Goal: Obtain resource: Download file/media

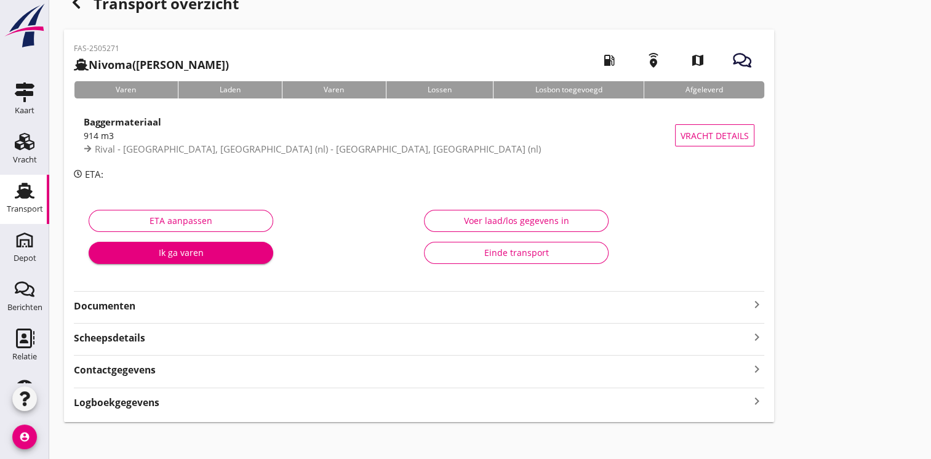
scroll to position [31, 0]
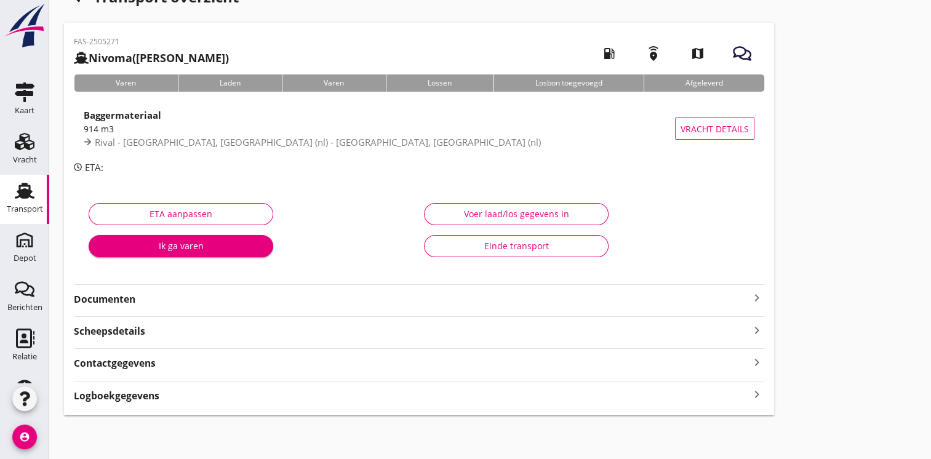
click at [121, 300] on strong "Documenten" at bounding box center [412, 299] width 676 height 14
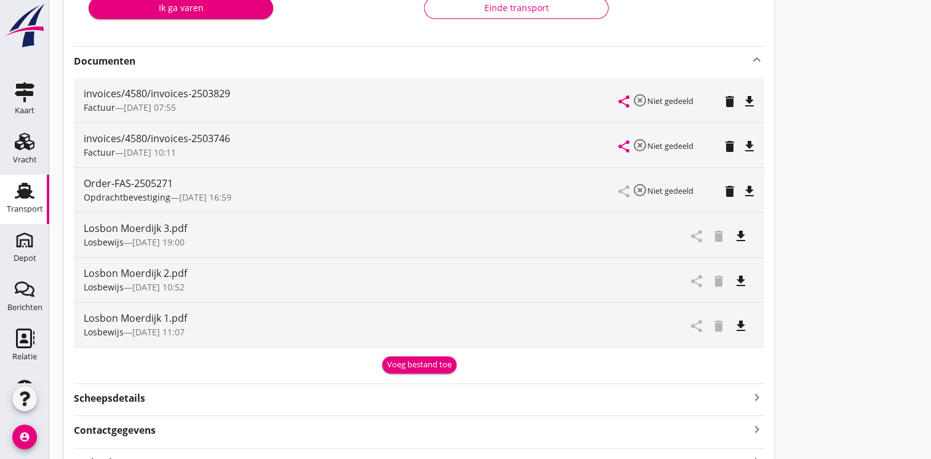
scroll to position [278, 0]
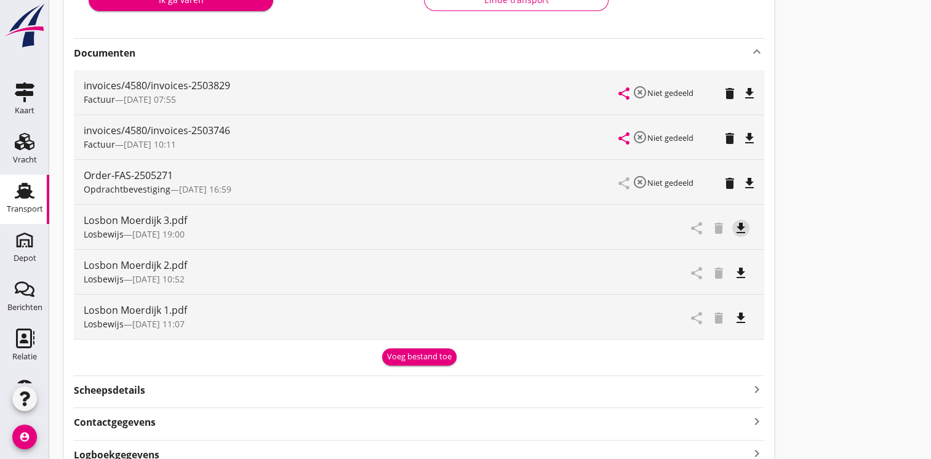
click at [744, 231] on icon "file_download" at bounding box center [741, 228] width 15 height 15
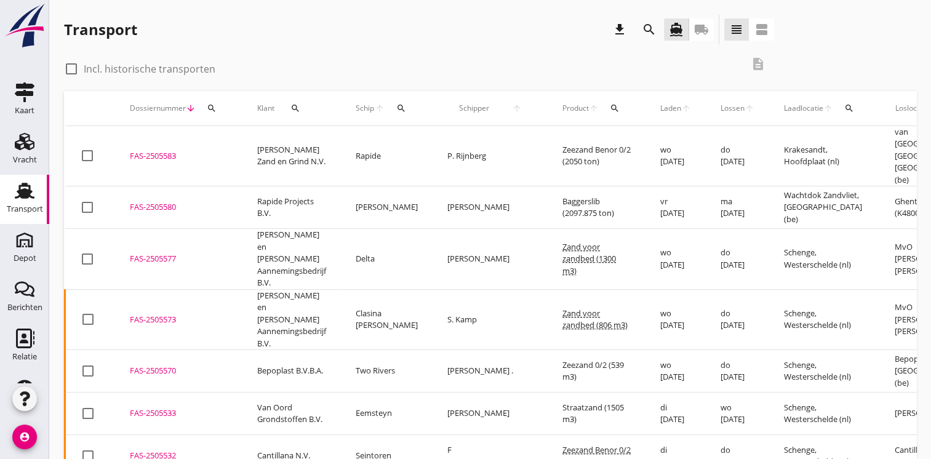
click at [610, 110] on icon "search" at bounding box center [615, 108] width 10 height 10
click at [588, 142] on input "Zoeken op product..." at bounding box center [627, 144] width 128 height 20
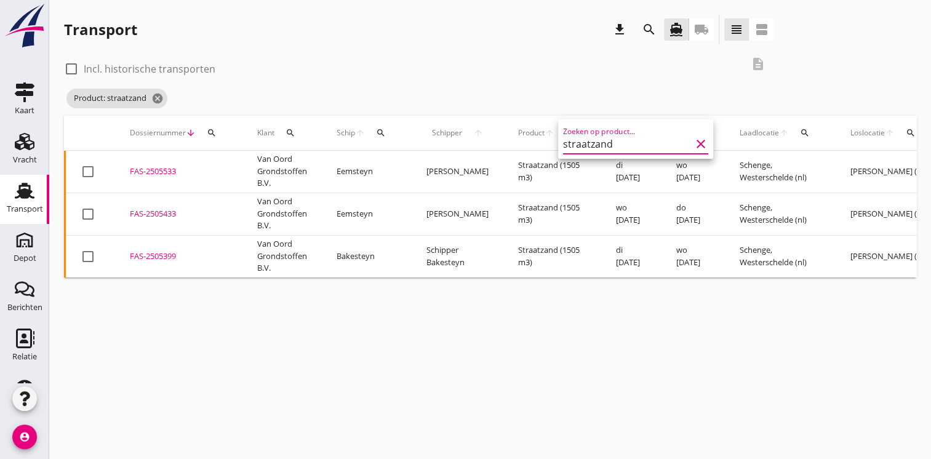
type input "straatzand"
click at [72, 68] on div at bounding box center [71, 68] width 21 height 21
checkbox input "true"
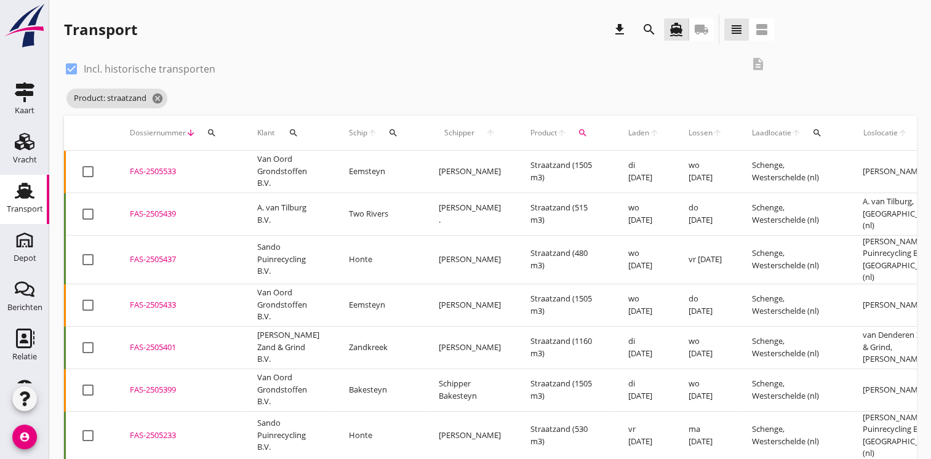
click at [163, 255] on div "FAS-2505437" at bounding box center [179, 260] width 98 height 12
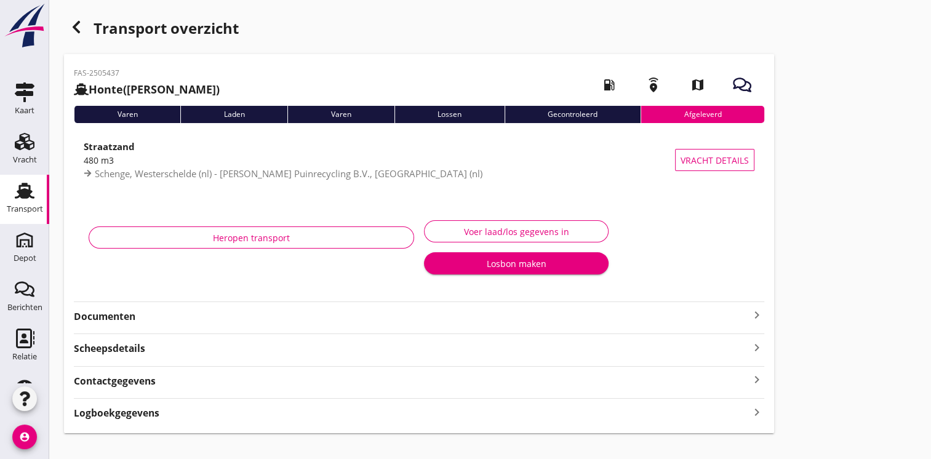
click at [122, 319] on strong "Documenten" at bounding box center [412, 317] width 676 height 14
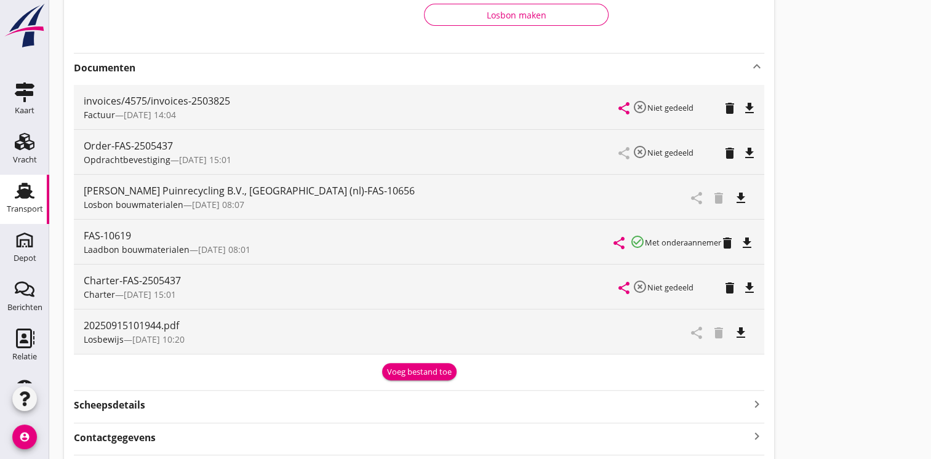
scroll to position [249, 0]
click at [744, 332] on icon "file_download" at bounding box center [741, 333] width 15 height 15
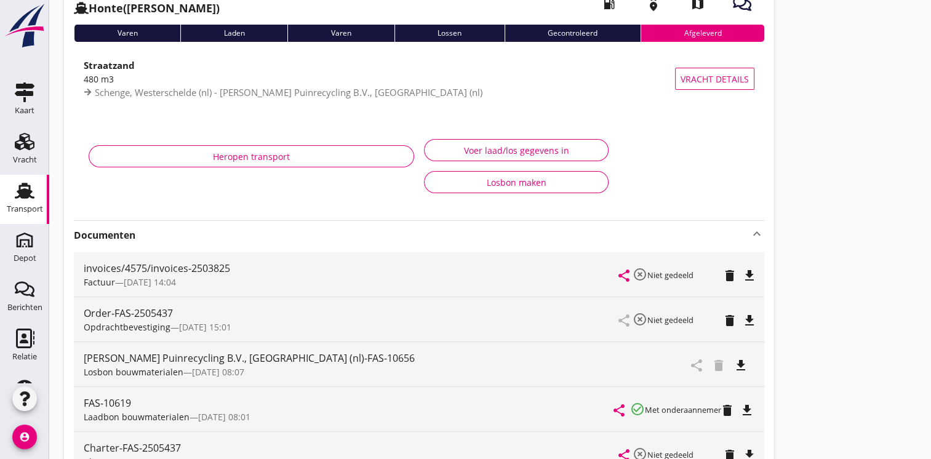
scroll to position [0, 0]
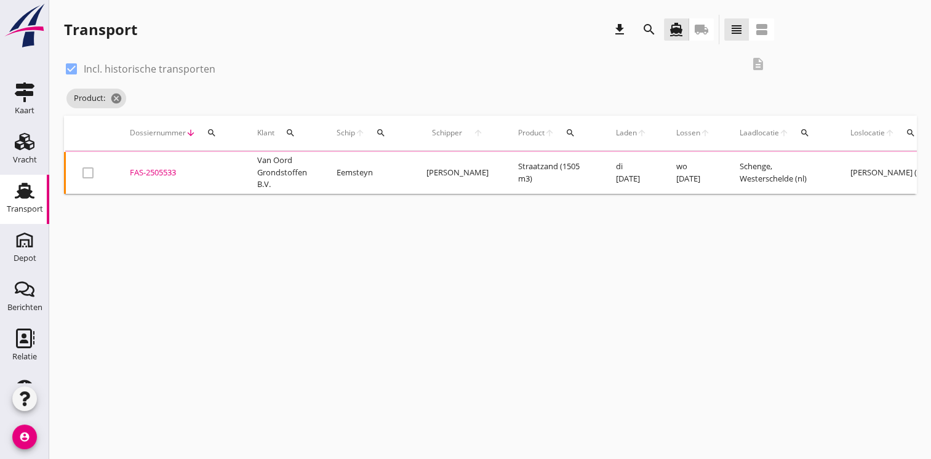
click at [566, 134] on icon "search" at bounding box center [571, 133] width 10 height 10
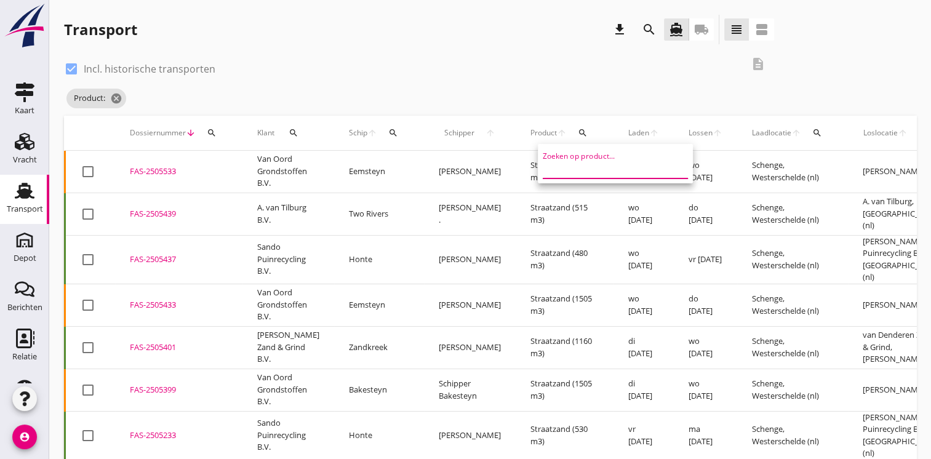
click at [561, 169] on input "Zoeken op product..." at bounding box center [607, 169] width 128 height 20
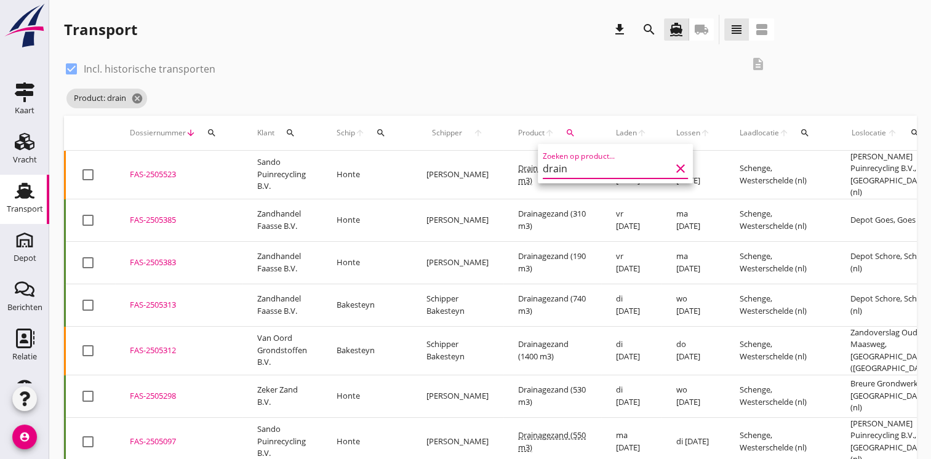
type input "drain"
click at [415, 76] on div "check_box Incl. historische transporten" at bounding box center [403, 67] width 678 height 17
click at [151, 172] on div "FAS-2505523" at bounding box center [179, 175] width 98 height 12
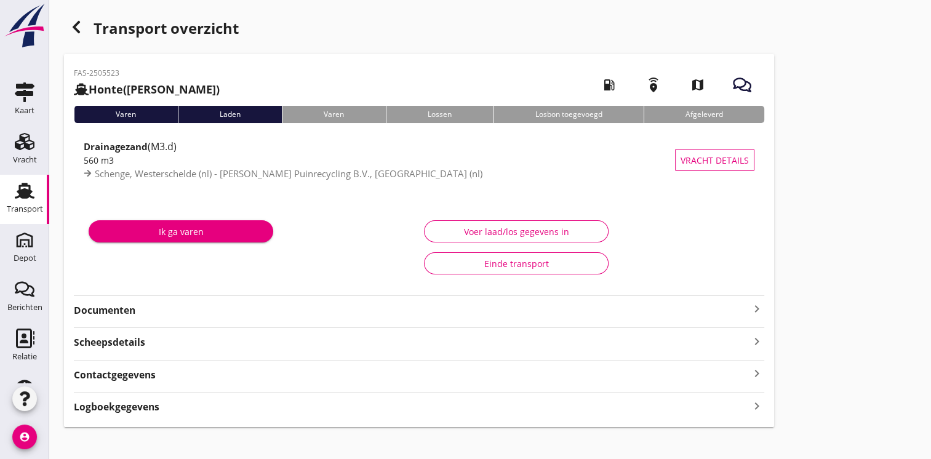
click at [118, 310] on strong "Documenten" at bounding box center [412, 310] width 676 height 14
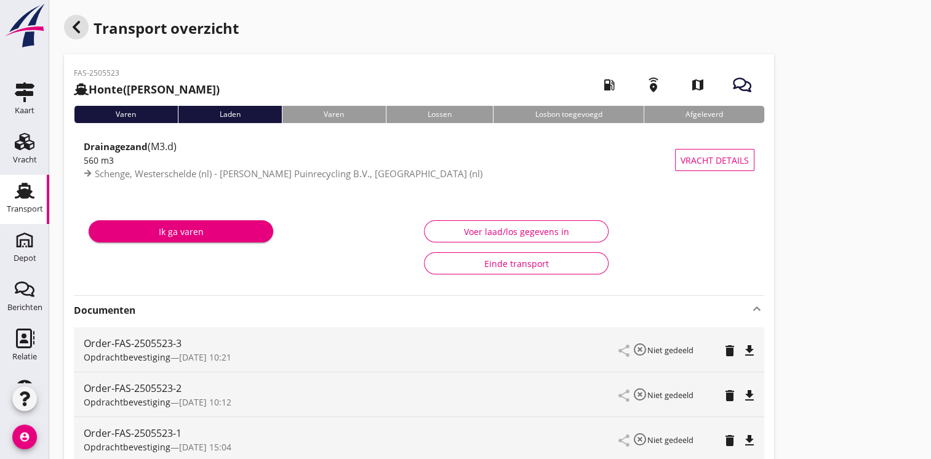
drag, startPoint x: 76, startPoint y: 25, endPoint x: 309, endPoint y: 249, distance: 323.0
click at [79, 25] on icon "button" at bounding box center [76, 27] width 15 height 15
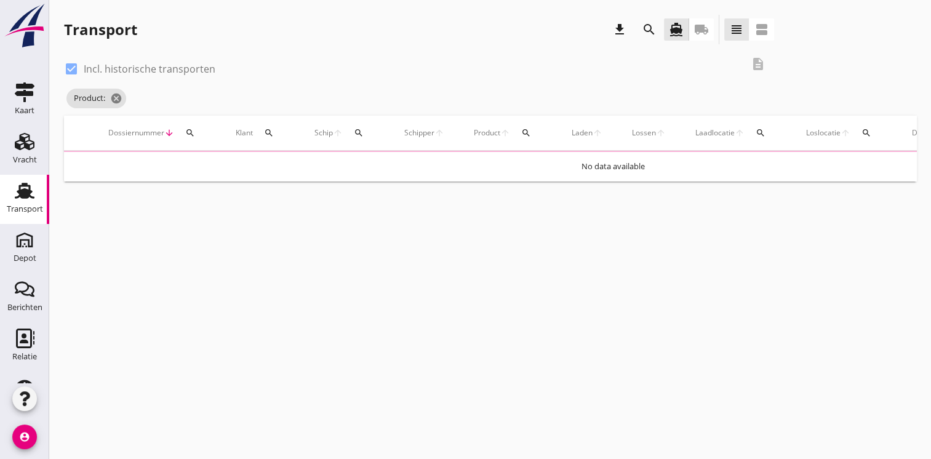
click at [527, 134] on icon "search" at bounding box center [526, 133] width 10 height 10
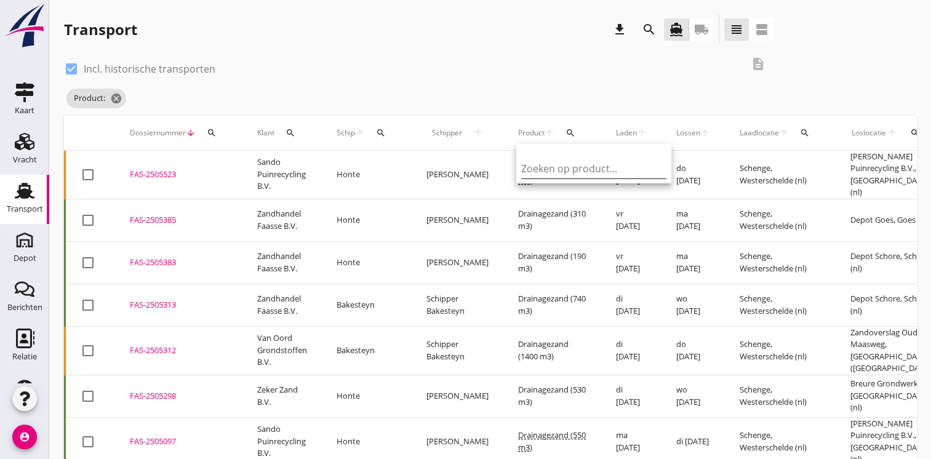
click at [559, 171] on input "Zoeken op product..." at bounding box center [585, 169] width 128 height 20
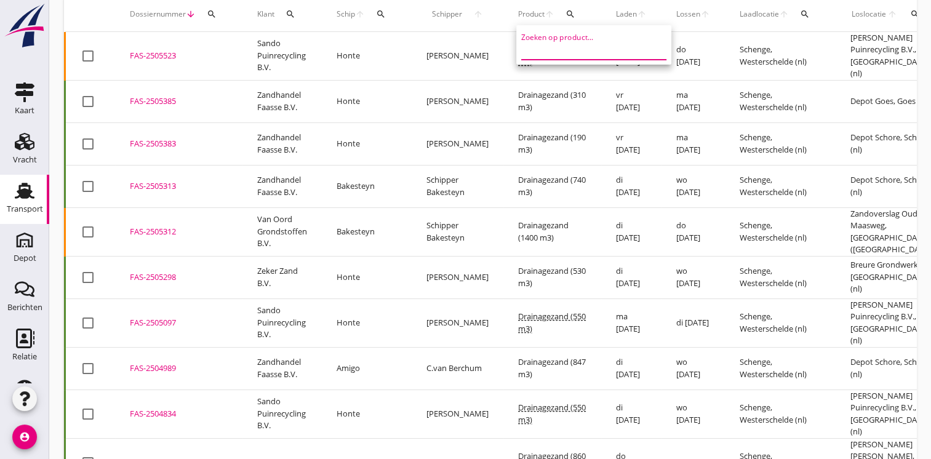
scroll to position [123, 0]
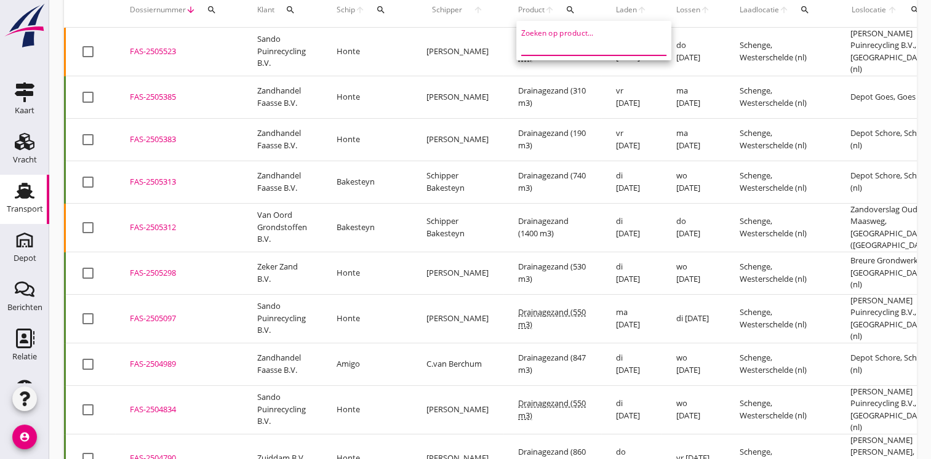
click at [169, 267] on div "FAS-2505298" at bounding box center [179, 273] width 98 height 12
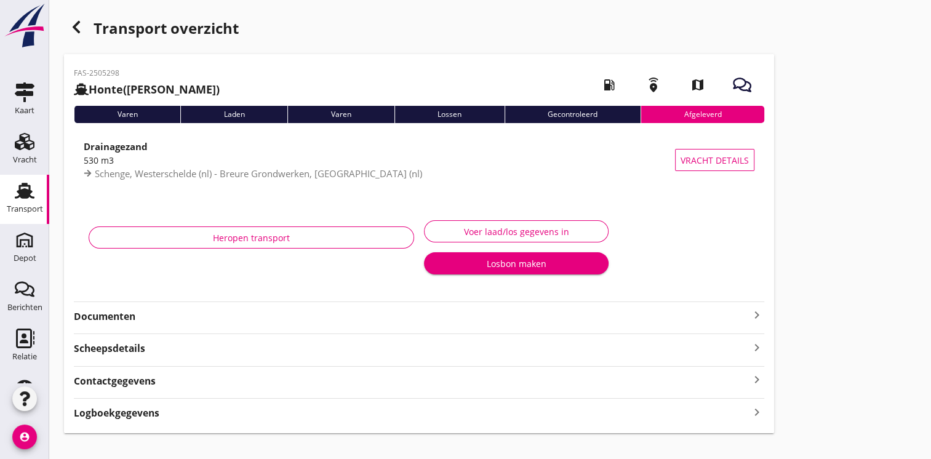
click at [124, 316] on strong "Documenten" at bounding box center [412, 317] width 676 height 14
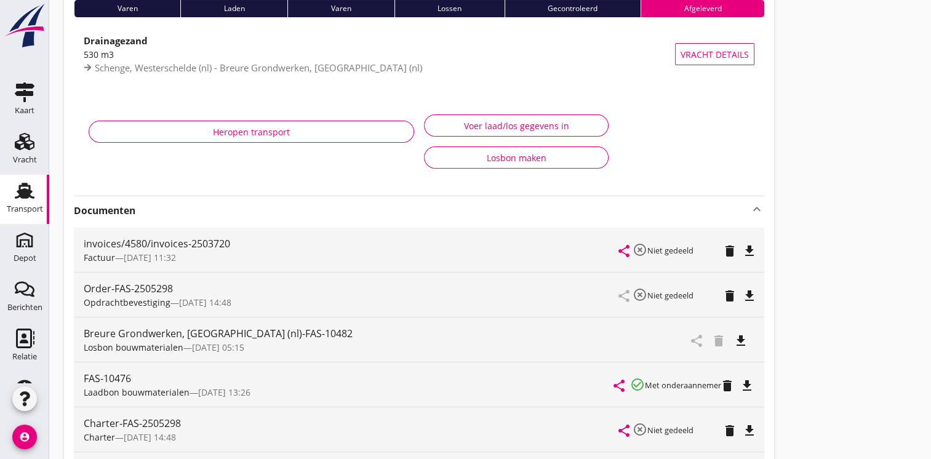
scroll to position [249, 0]
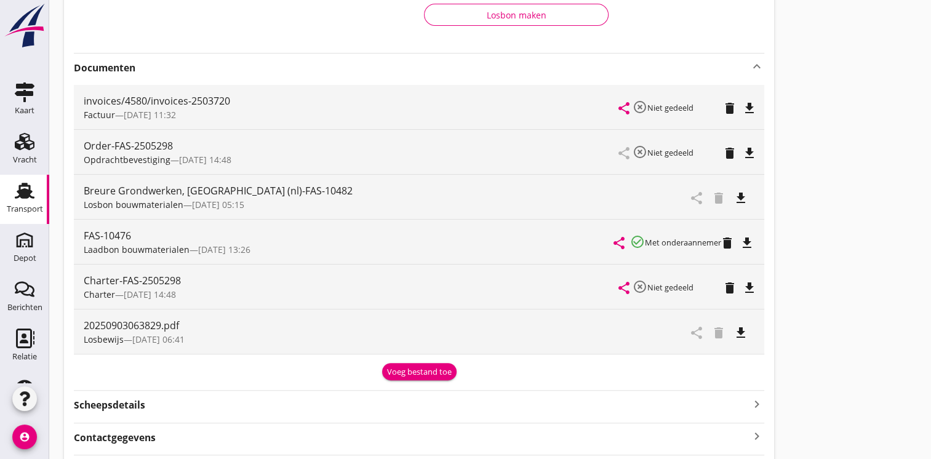
click at [742, 334] on icon "file_download" at bounding box center [741, 333] width 15 height 15
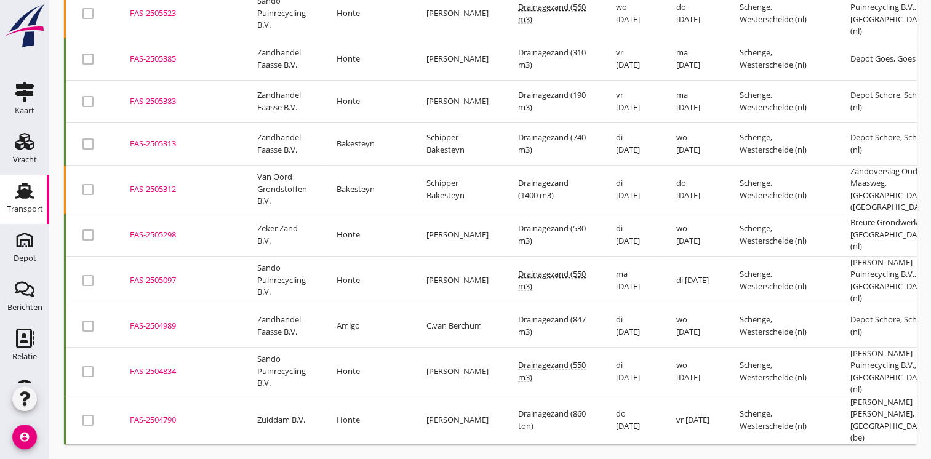
scroll to position [123, 0]
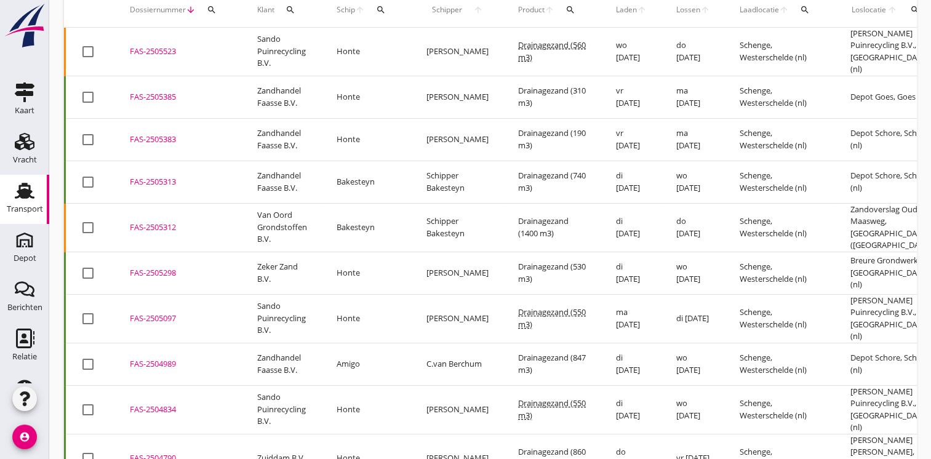
click at [145, 176] on div "FAS-2505313" at bounding box center [179, 182] width 98 height 12
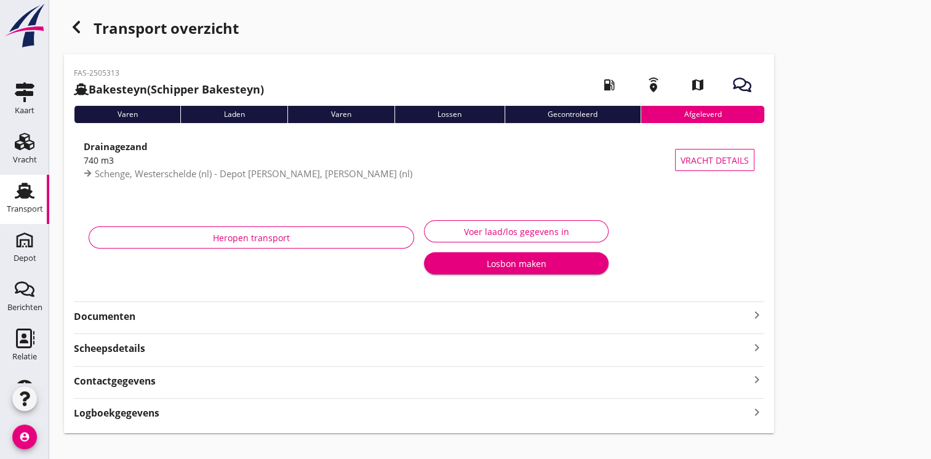
click at [114, 318] on strong "Documenten" at bounding box center [412, 317] width 676 height 14
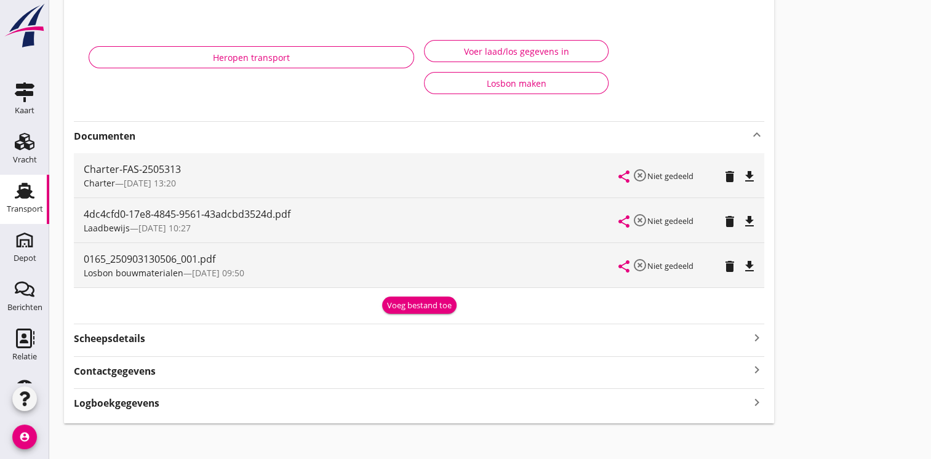
scroll to position [187, 0]
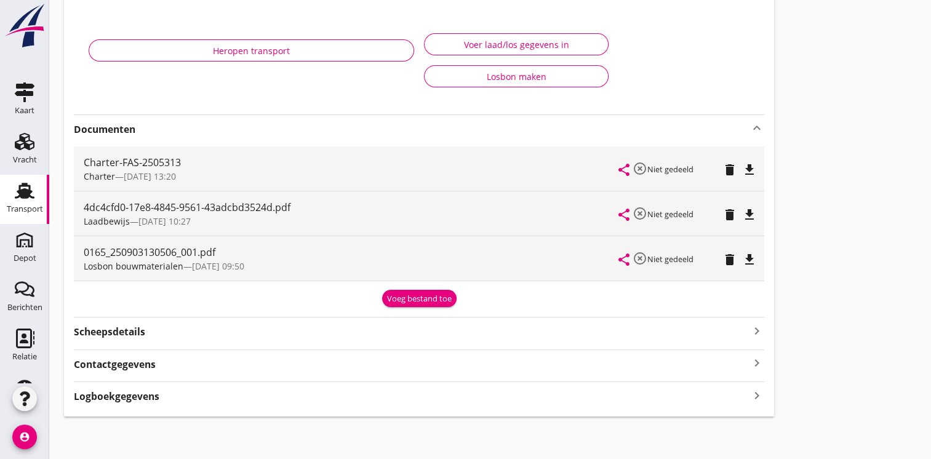
click at [746, 258] on icon "file_download" at bounding box center [749, 259] width 15 height 15
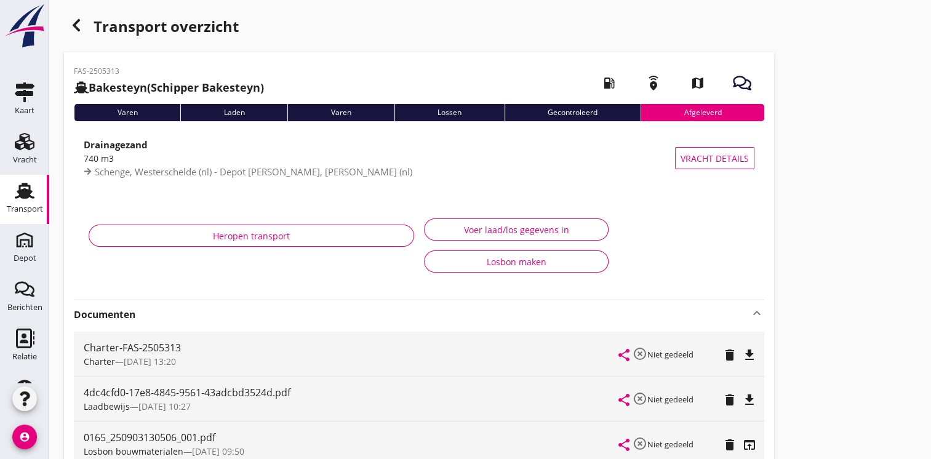
scroll to position [0, 0]
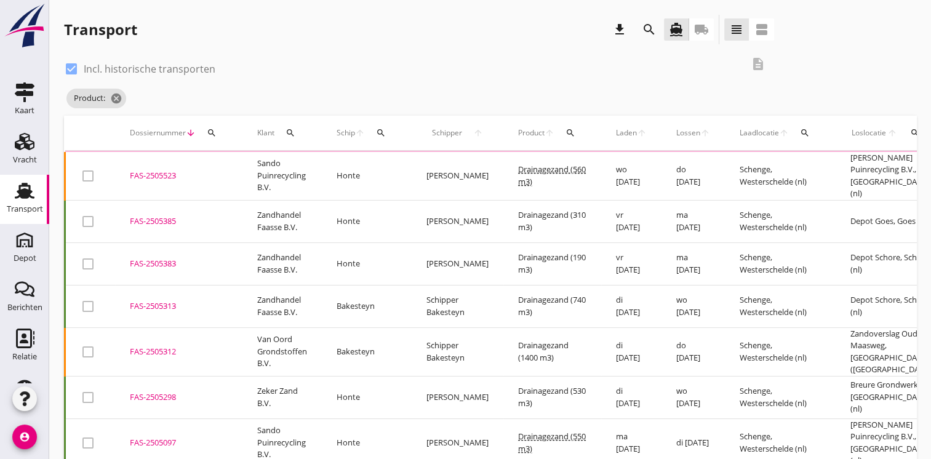
click at [566, 132] on icon "search" at bounding box center [571, 133] width 10 height 10
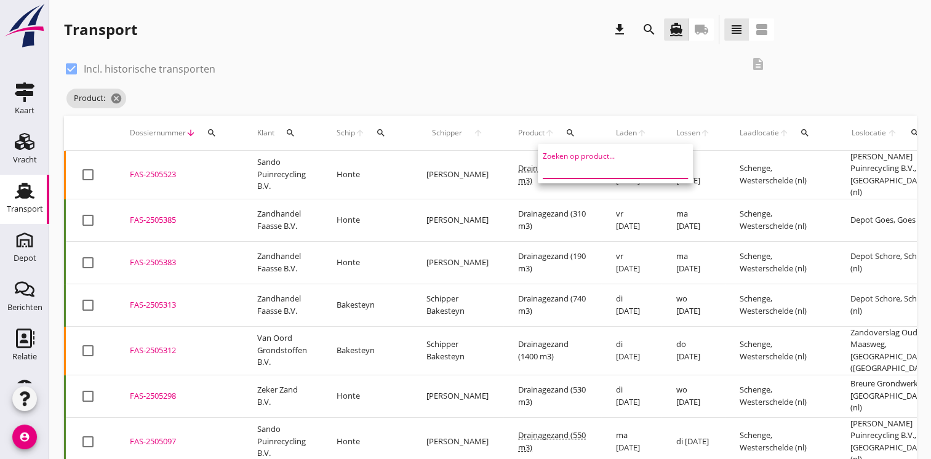
drag, startPoint x: 569, startPoint y: 169, endPoint x: 576, endPoint y: 166, distance: 7.4
click at [570, 169] on input "Zoeken op product..." at bounding box center [607, 169] width 128 height 20
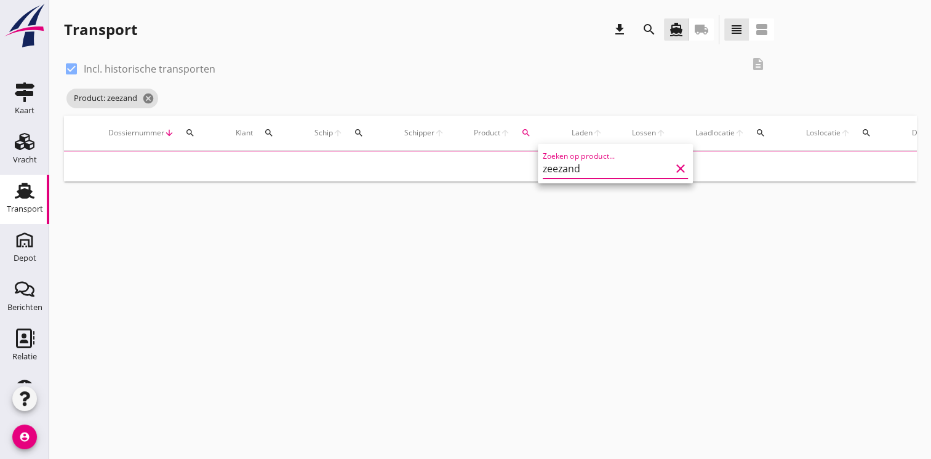
type input "zeezand"
click at [494, 85] on div "check_box Incl. historische transporten description" at bounding box center [419, 67] width 710 height 37
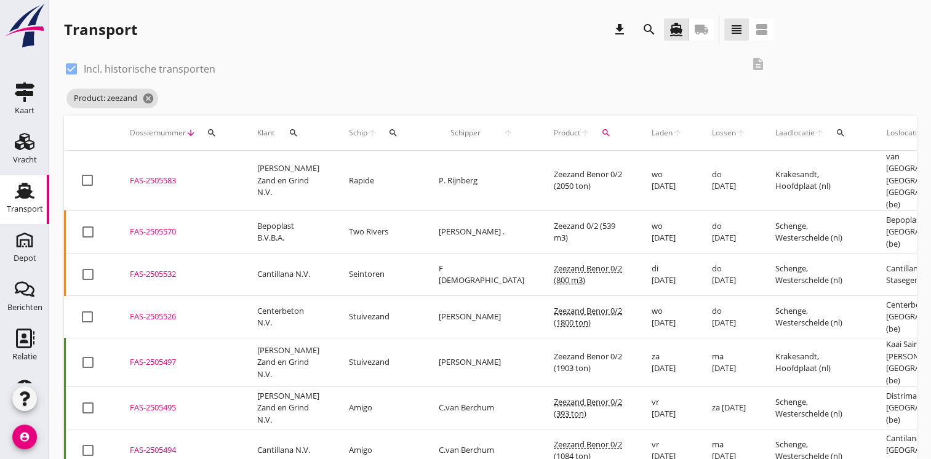
click at [169, 226] on div "FAS-2505570" at bounding box center [179, 232] width 98 height 12
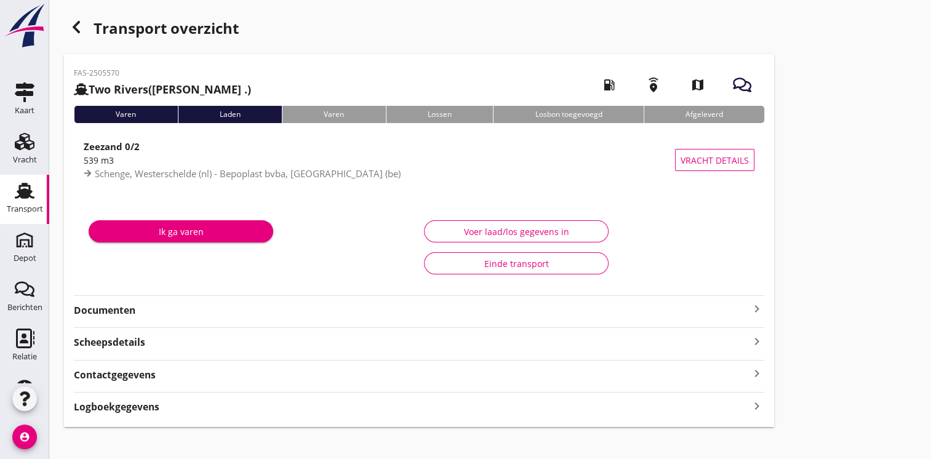
click at [122, 307] on strong "Documenten" at bounding box center [412, 310] width 676 height 14
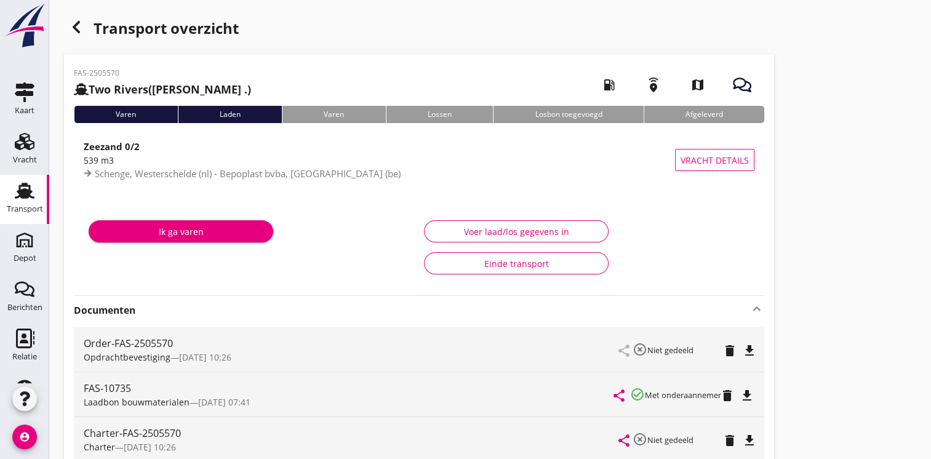
click at [78, 29] on icon "button" at bounding box center [76, 27] width 15 height 15
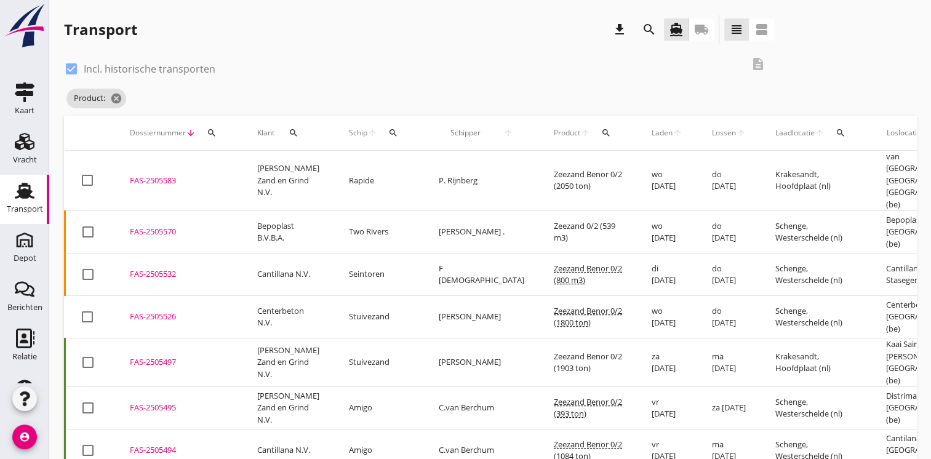
click at [165, 311] on div "FAS-2505526" at bounding box center [179, 317] width 98 height 12
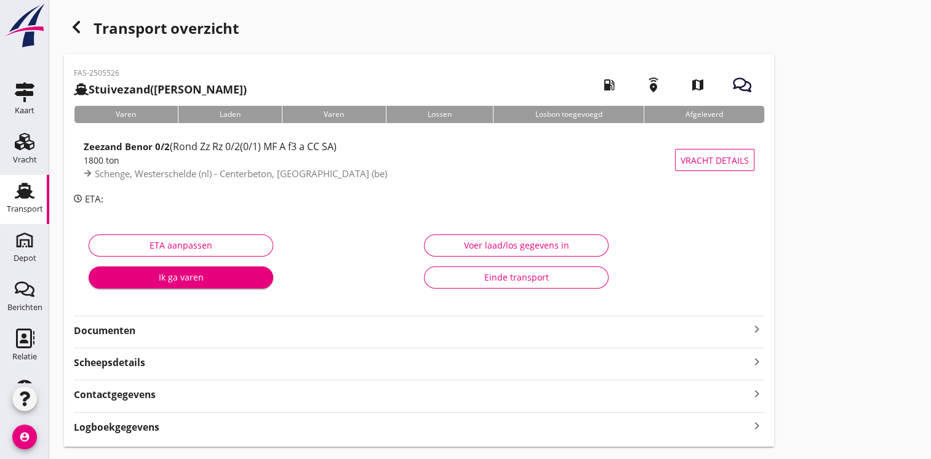
click at [110, 335] on strong "Documenten" at bounding box center [412, 331] width 676 height 14
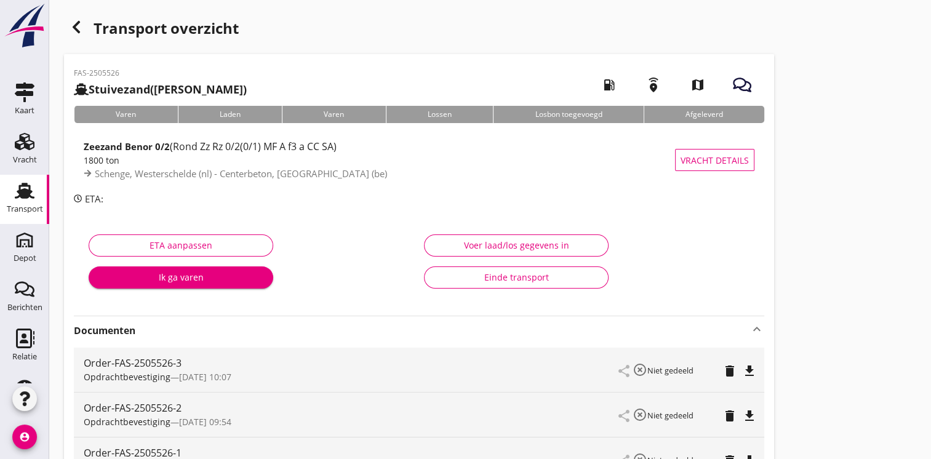
click at [71, 31] on icon "button" at bounding box center [76, 27] width 15 height 15
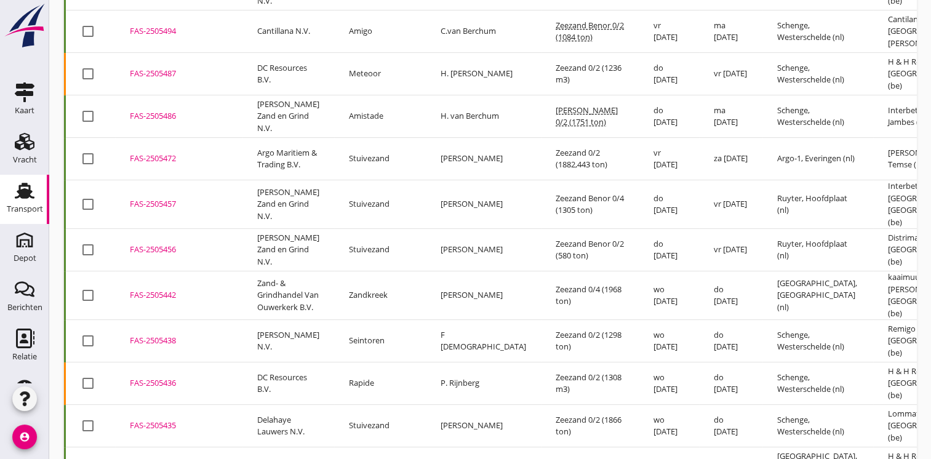
scroll to position [447, 0]
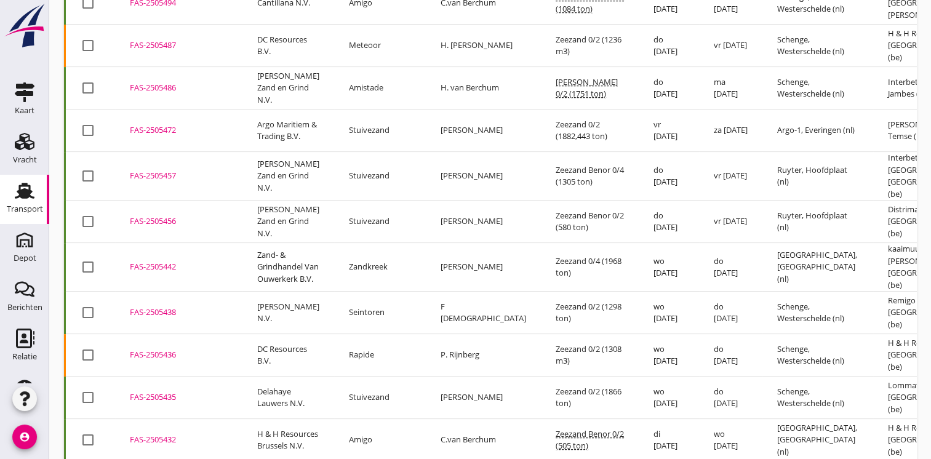
click at [153, 319] on div "FAS-2505438" at bounding box center [179, 313] width 98 height 12
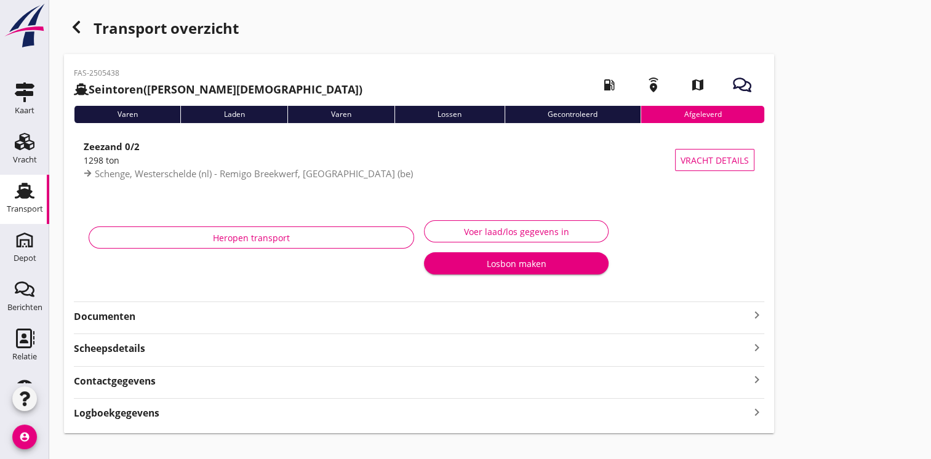
click at [130, 321] on strong "Documenten" at bounding box center [412, 317] width 676 height 14
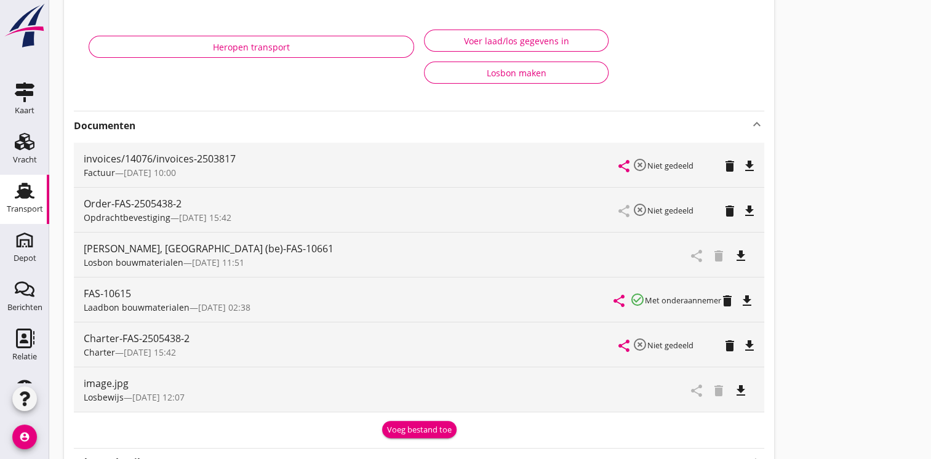
scroll to position [246, 0]
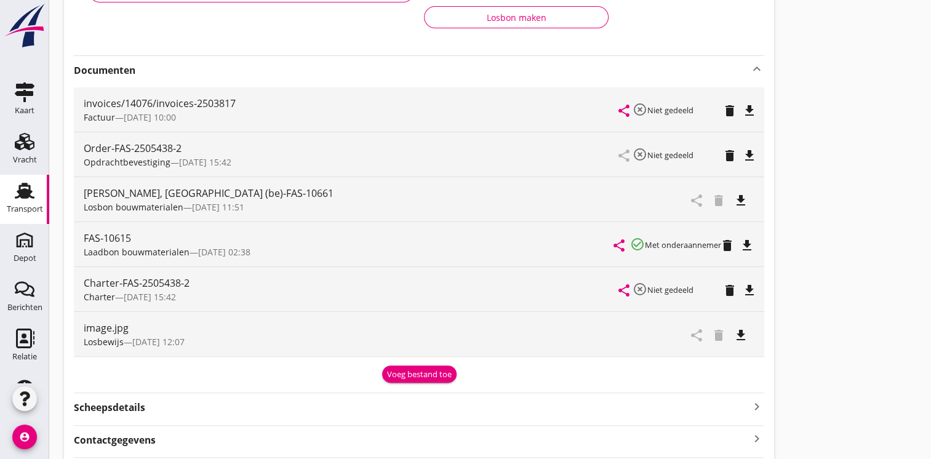
click at [745, 201] on icon "file_download" at bounding box center [741, 200] width 15 height 15
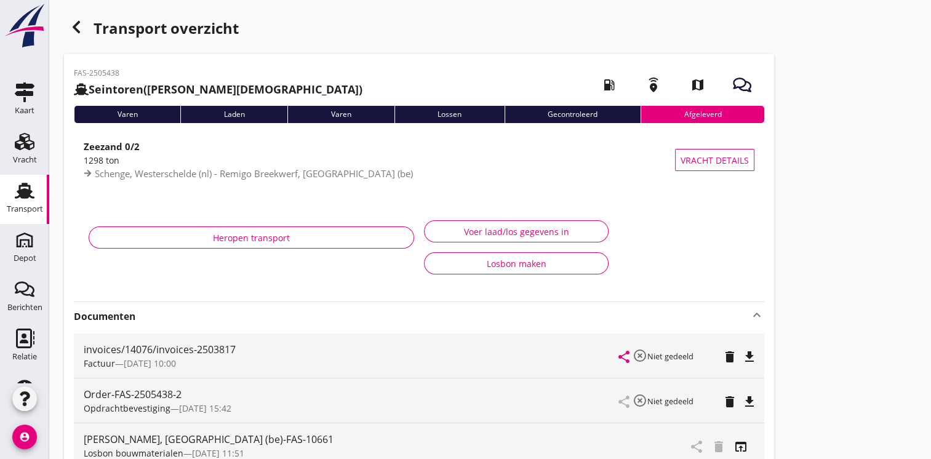
click at [70, 30] on icon "button" at bounding box center [76, 27] width 15 height 15
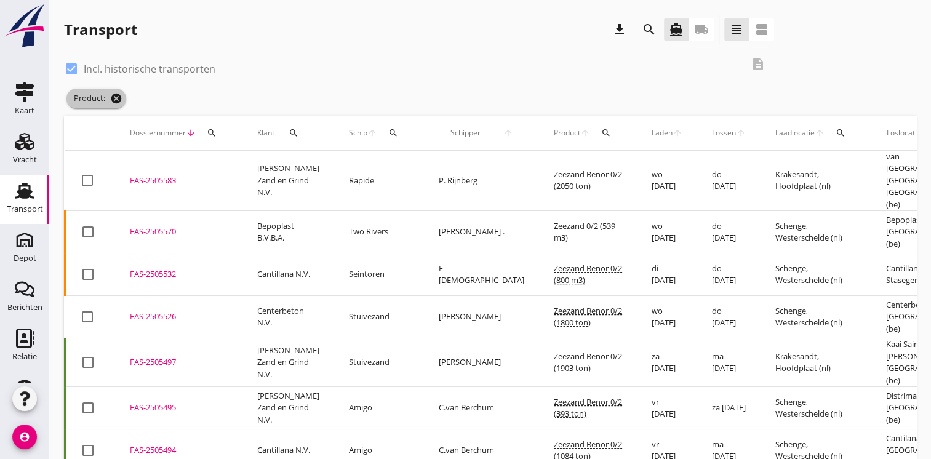
click at [116, 98] on icon "cancel" at bounding box center [116, 98] width 12 height 12
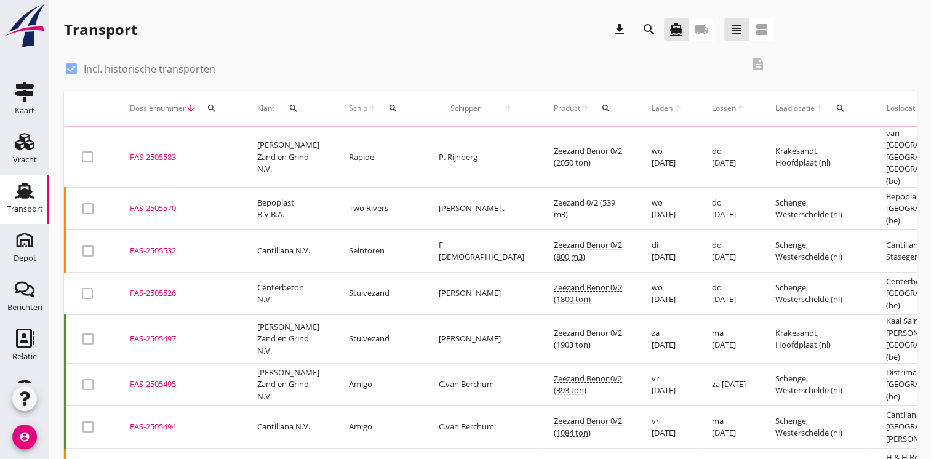
click at [214, 110] on icon "search" at bounding box center [212, 108] width 10 height 10
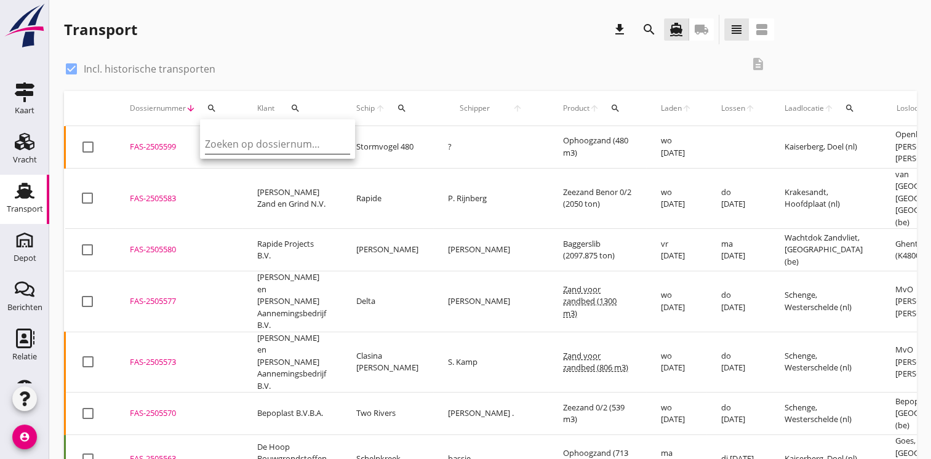
click at [219, 144] on input "Zoeken op dossiernummer..." at bounding box center [269, 144] width 128 height 20
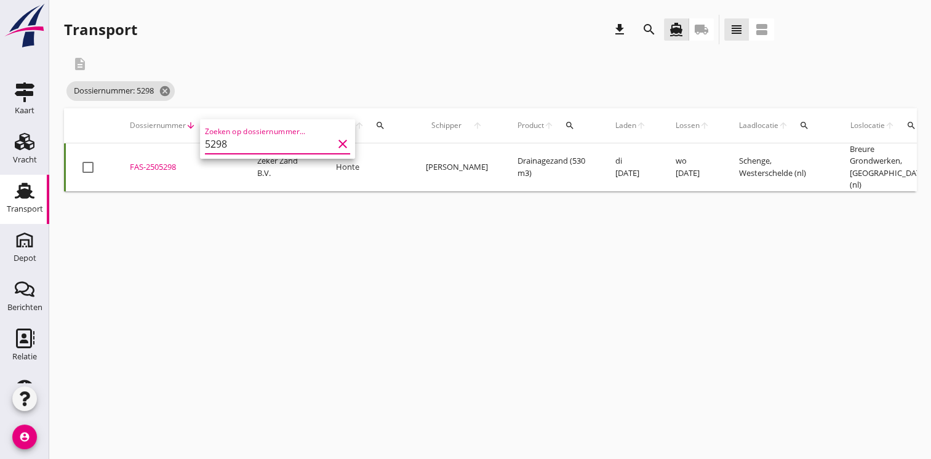
type input "5298"
click at [159, 161] on div "FAS-2505298" at bounding box center [179, 167] width 98 height 12
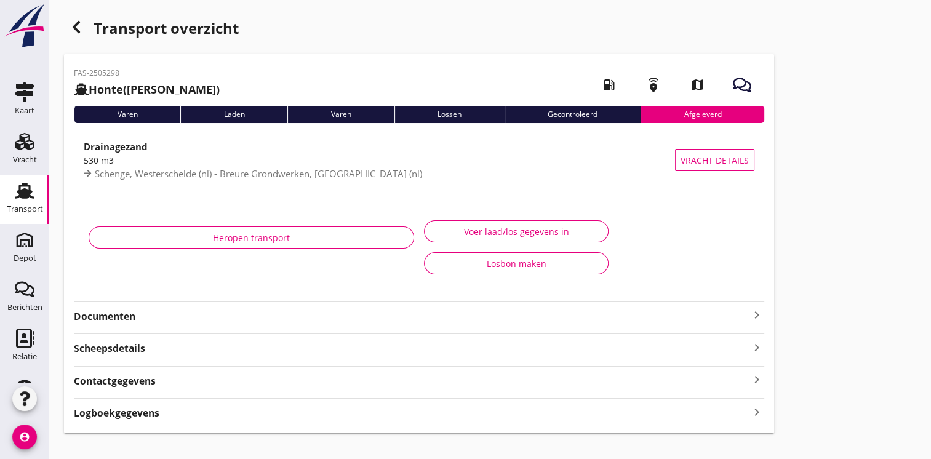
scroll to position [17, 0]
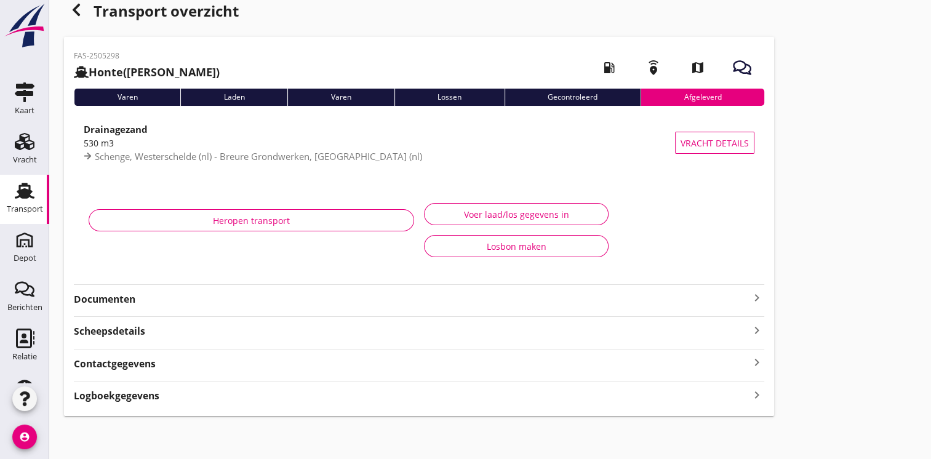
click at [126, 300] on strong "Documenten" at bounding box center [412, 299] width 676 height 14
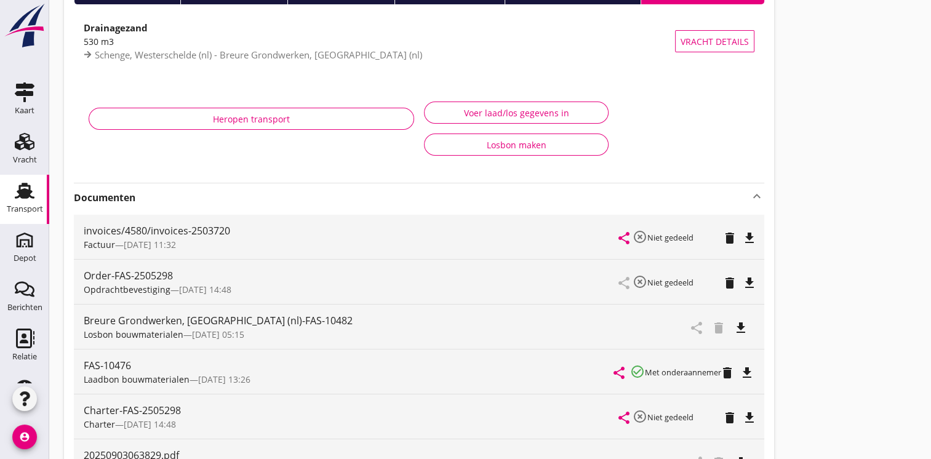
scroll to position [143, 0]
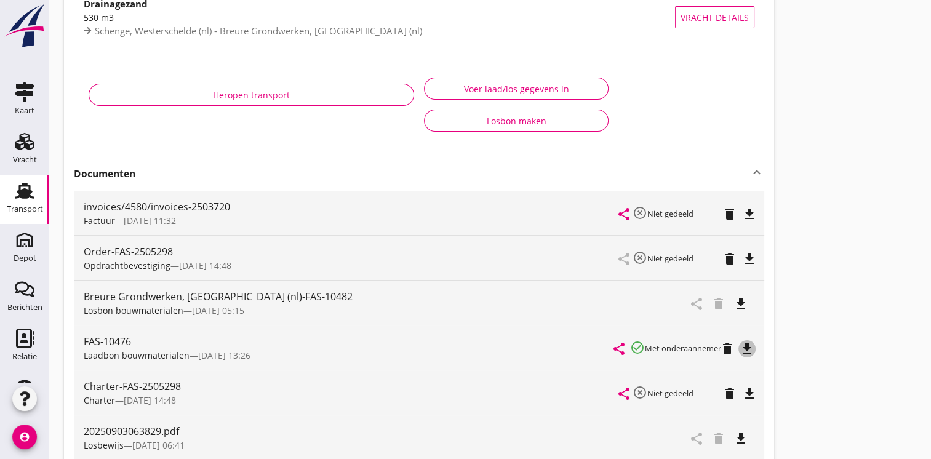
click at [749, 343] on icon "file_download" at bounding box center [747, 349] width 15 height 15
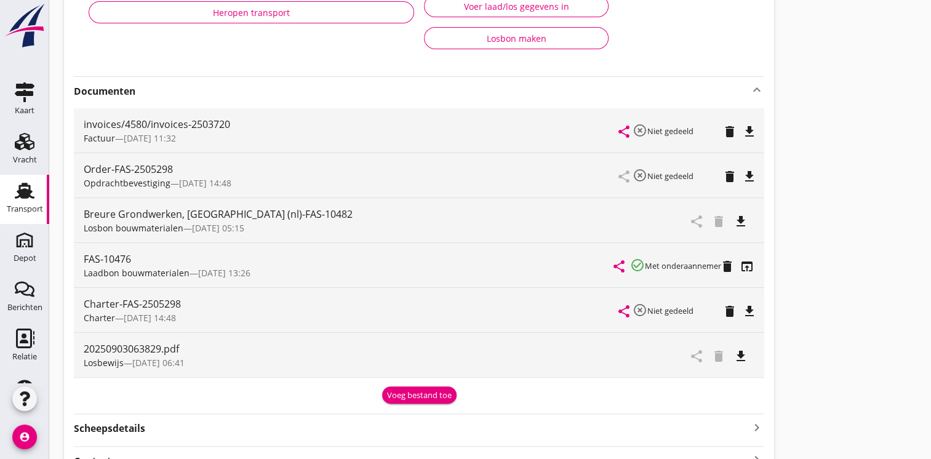
scroll to position [278, 0]
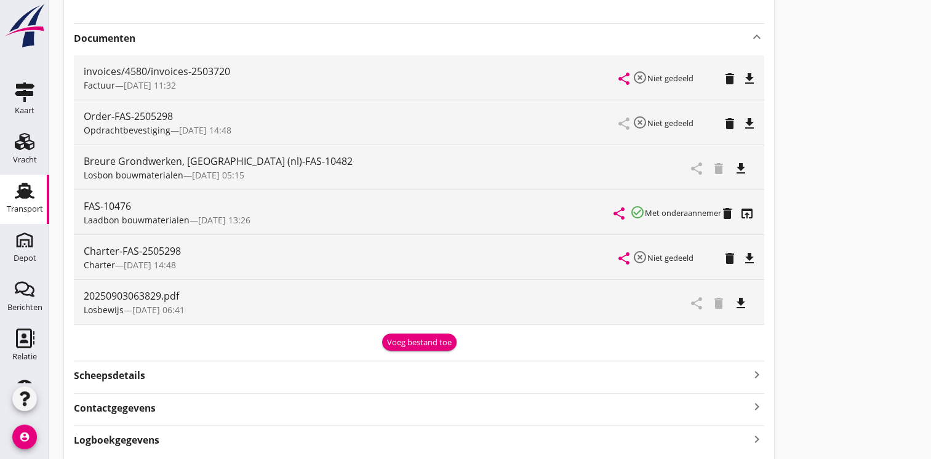
click at [742, 303] on icon "file_download" at bounding box center [741, 303] width 15 height 15
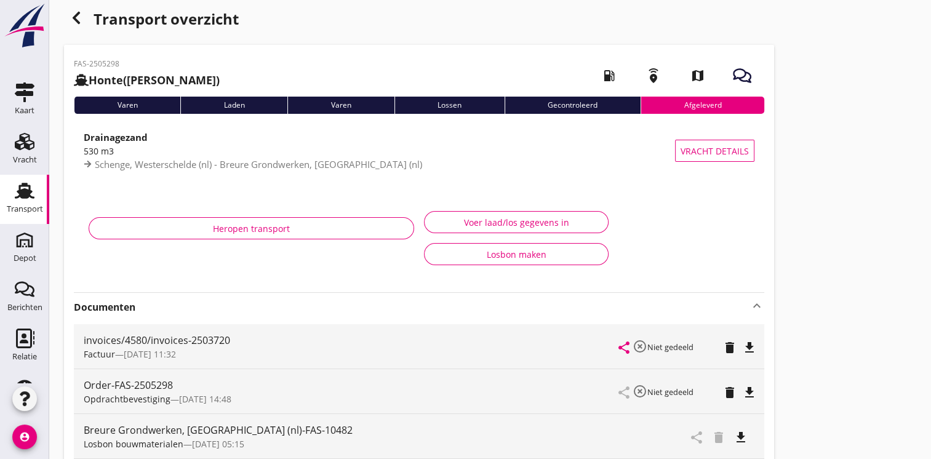
scroll to position [0, 0]
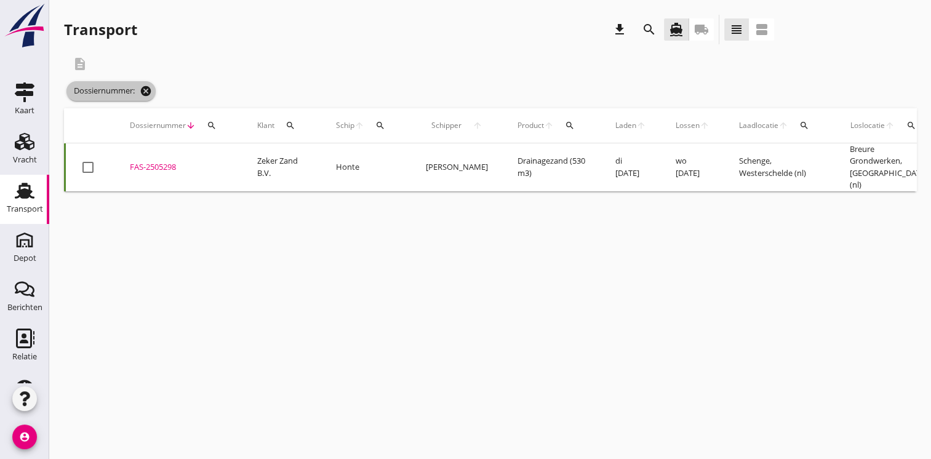
click at [146, 91] on icon "cancel" at bounding box center [146, 91] width 12 height 12
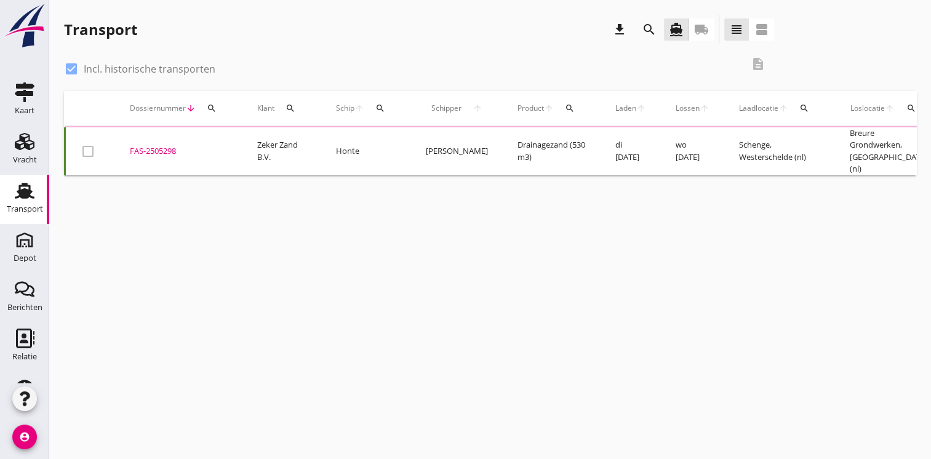
click at [380, 110] on icon "search" at bounding box center [380, 108] width 10 height 10
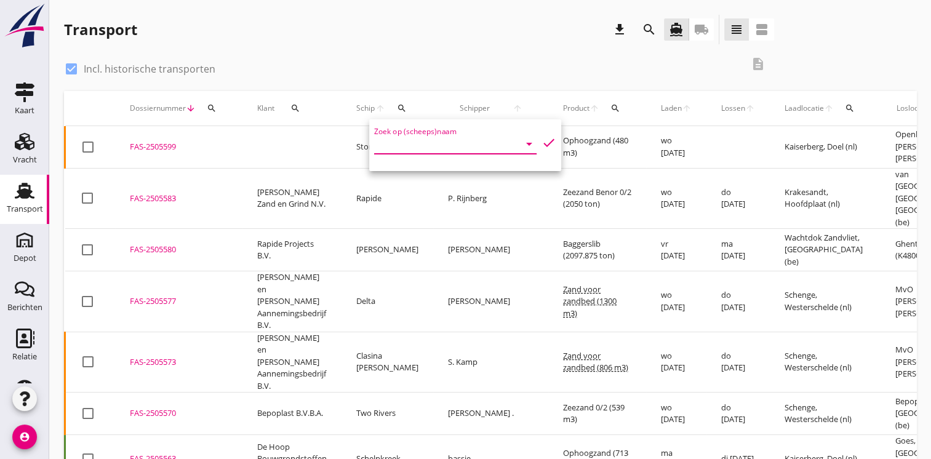
click at [402, 145] on input "Zoek op (scheeps)naam" at bounding box center [438, 144] width 128 height 20
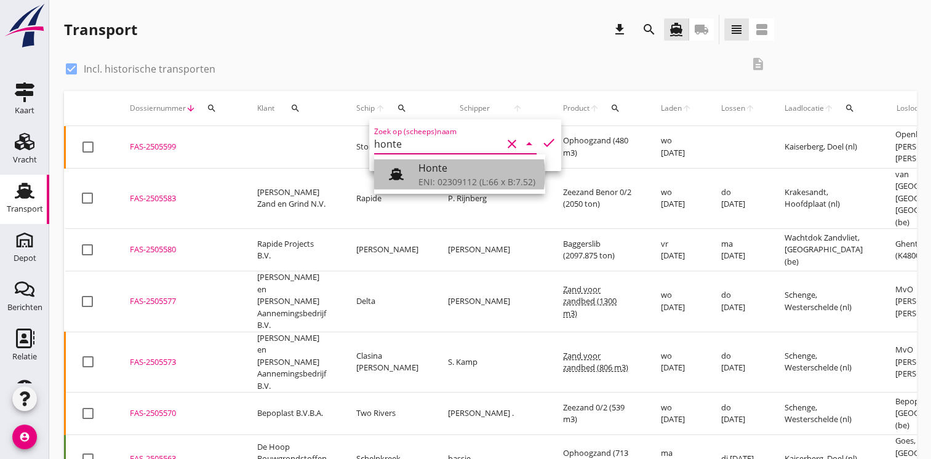
click at [436, 186] on div "ENI: 02309112 (L:66 x B:7.52)" at bounding box center [477, 181] width 117 height 13
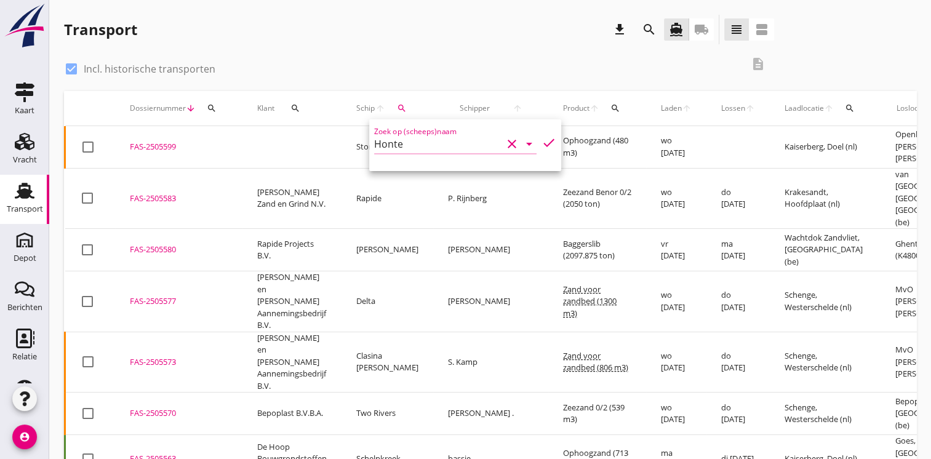
click at [542, 143] on icon "check" at bounding box center [549, 142] width 15 height 15
type input "Honte"
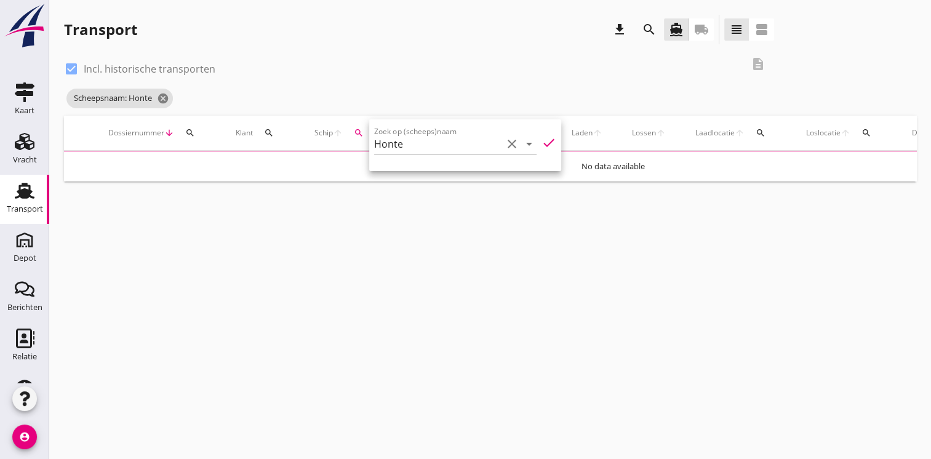
click at [441, 80] on div "check_box Incl. historische transporten description" at bounding box center [419, 67] width 710 height 37
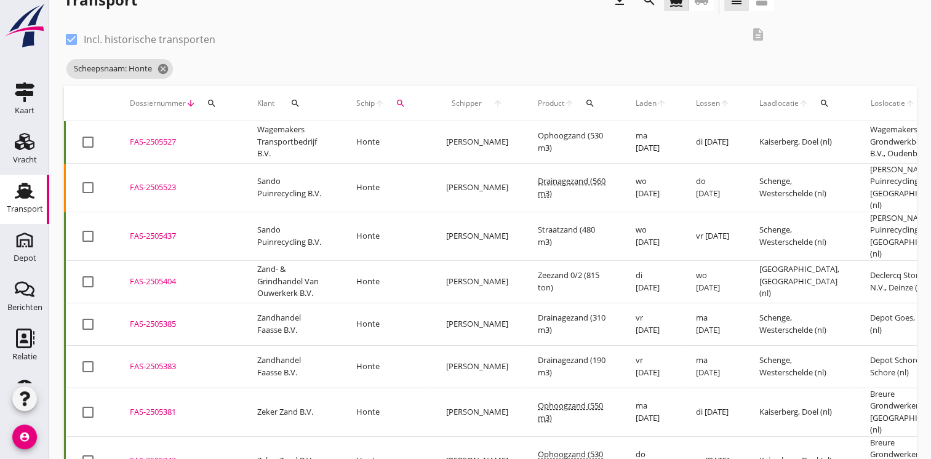
scroll to position [30, 0]
click at [159, 318] on div "FAS-2505385" at bounding box center [179, 324] width 98 height 12
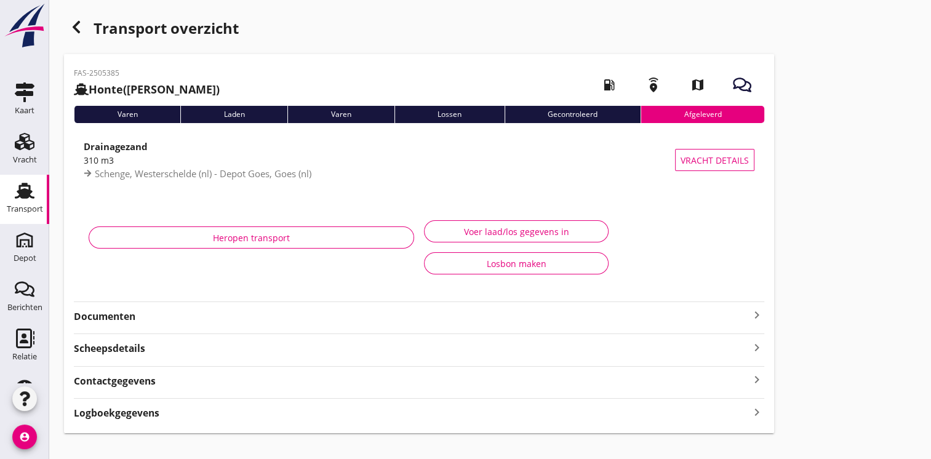
click at [122, 321] on strong "Documenten" at bounding box center [412, 317] width 676 height 14
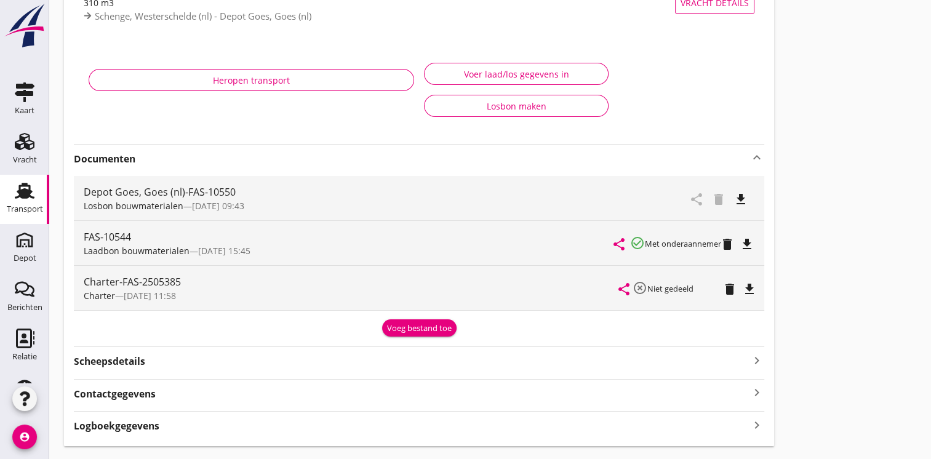
scroll to position [180, 0]
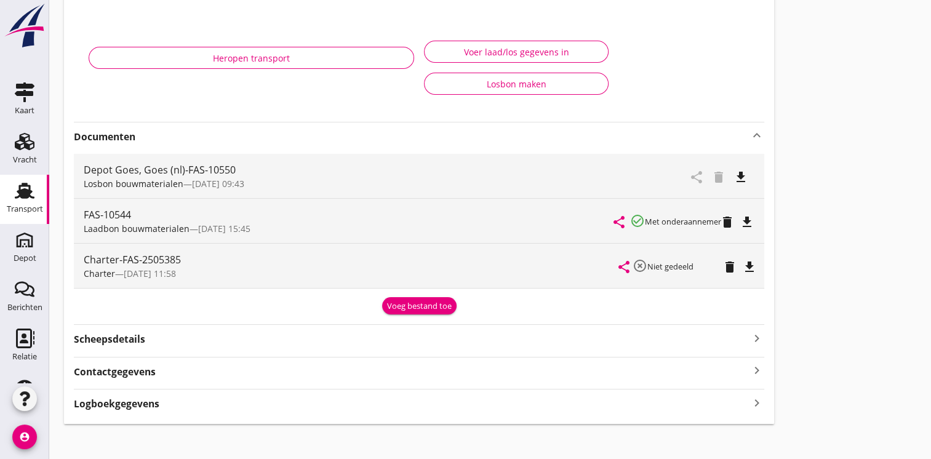
click at [737, 178] on icon "file_download" at bounding box center [741, 177] width 15 height 15
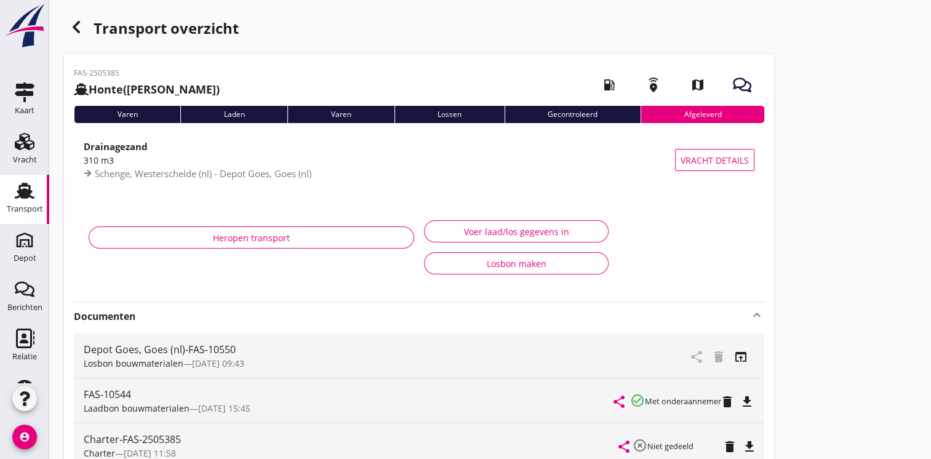
scroll to position [0, 0]
click at [74, 27] on use "button" at bounding box center [76, 27] width 7 height 12
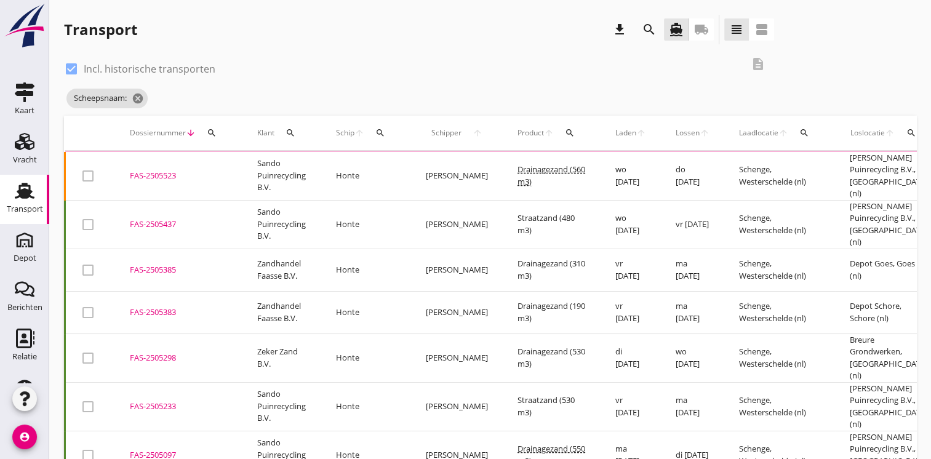
scroll to position [30, 0]
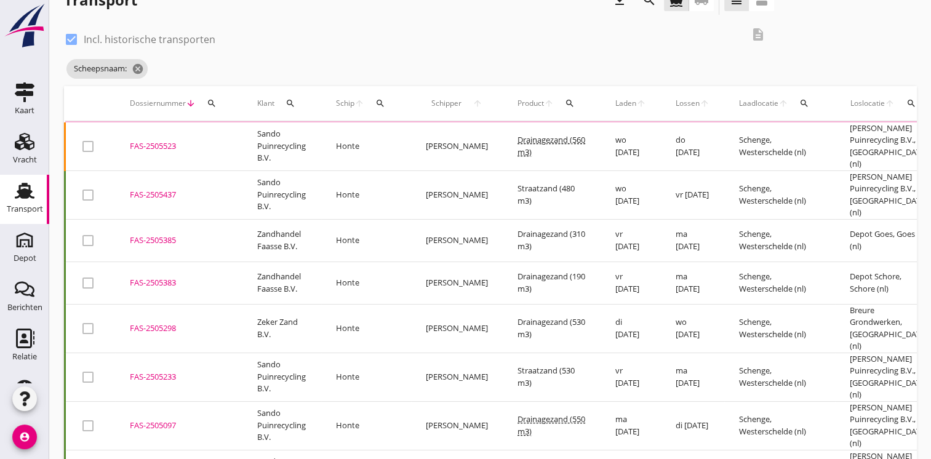
click at [155, 140] on div "FAS-2505523" at bounding box center [179, 146] width 98 height 12
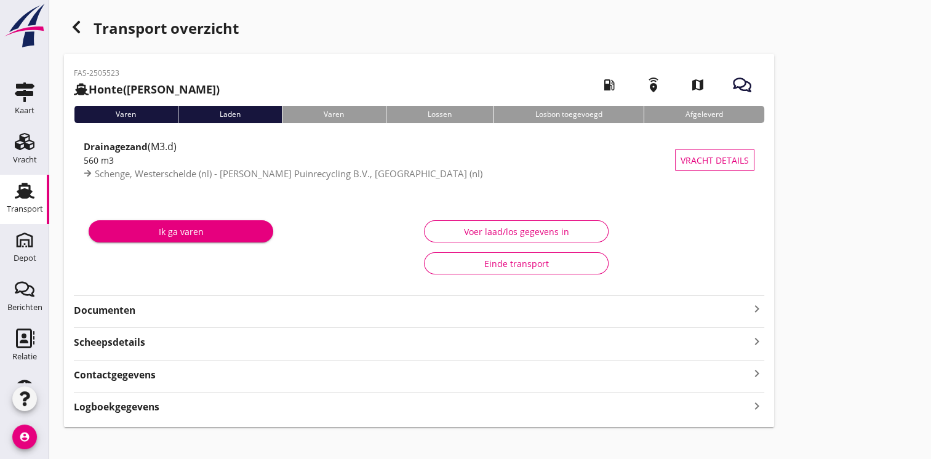
scroll to position [11, 0]
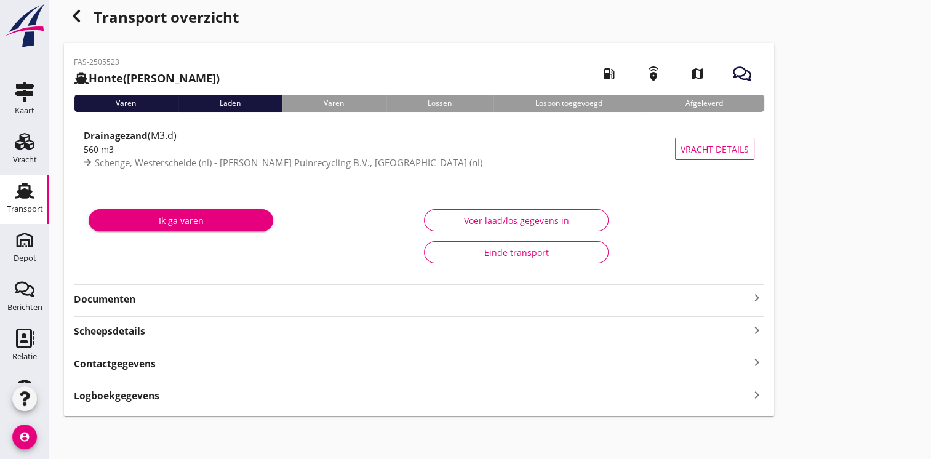
click at [111, 292] on strong "Documenten" at bounding box center [412, 299] width 676 height 14
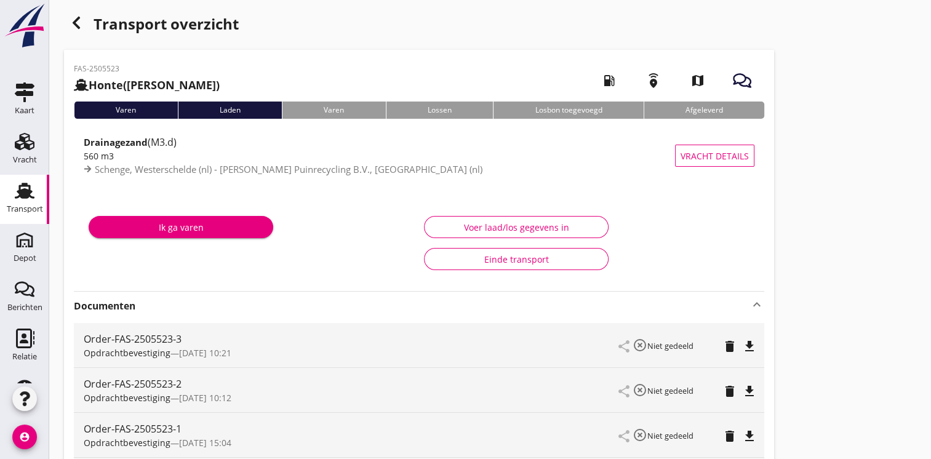
scroll to position [0, 0]
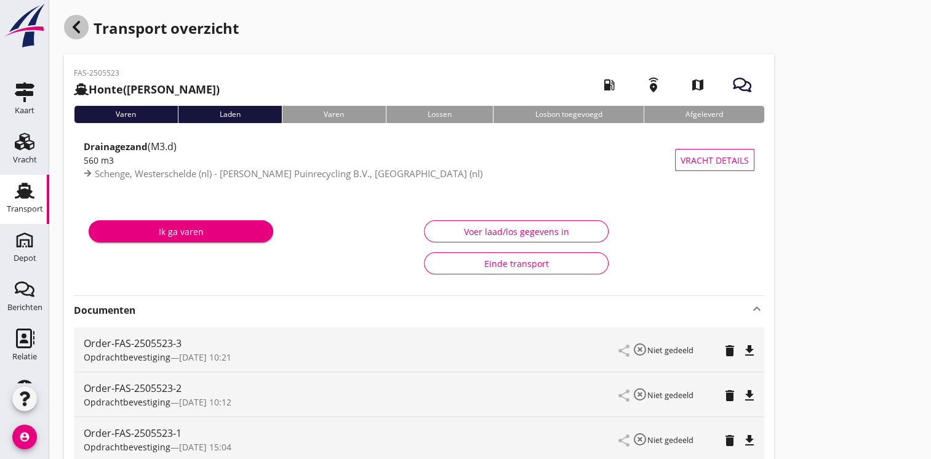
click at [84, 34] on div "button" at bounding box center [76, 27] width 25 height 25
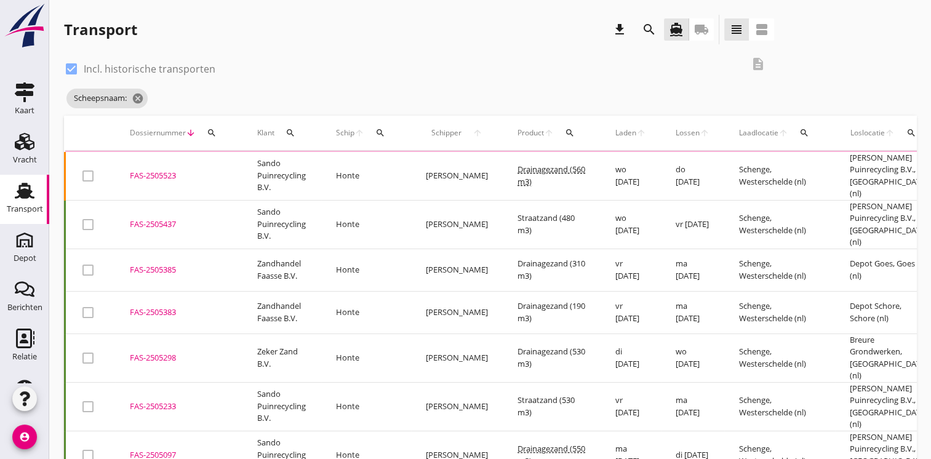
scroll to position [30, 0]
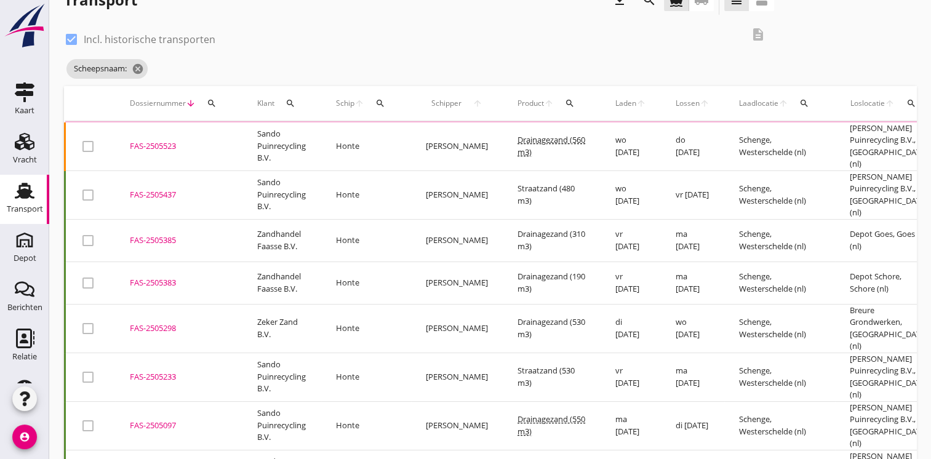
click at [146, 191] on div "FAS-2505437" at bounding box center [179, 195] width 98 height 12
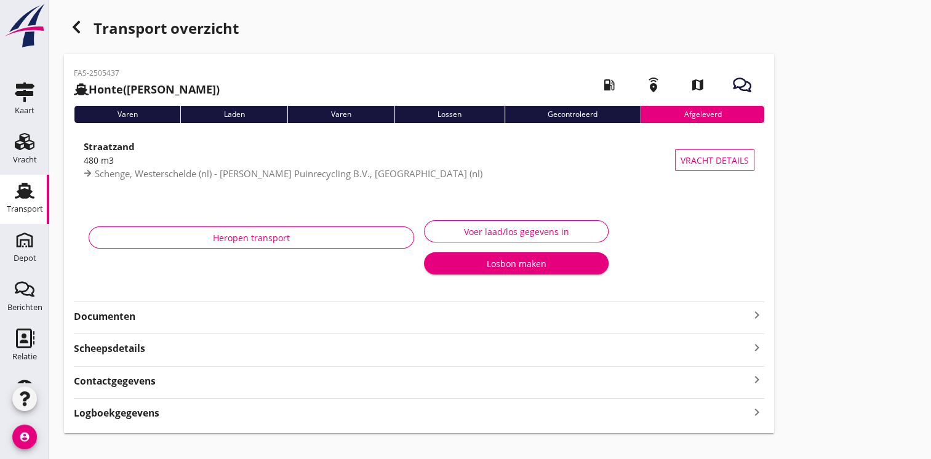
click at [108, 329] on div "FAS-2505437 Honte ([PERSON_NAME]) local_gas_station emergency_share map Varen L…" at bounding box center [419, 243] width 710 height 379
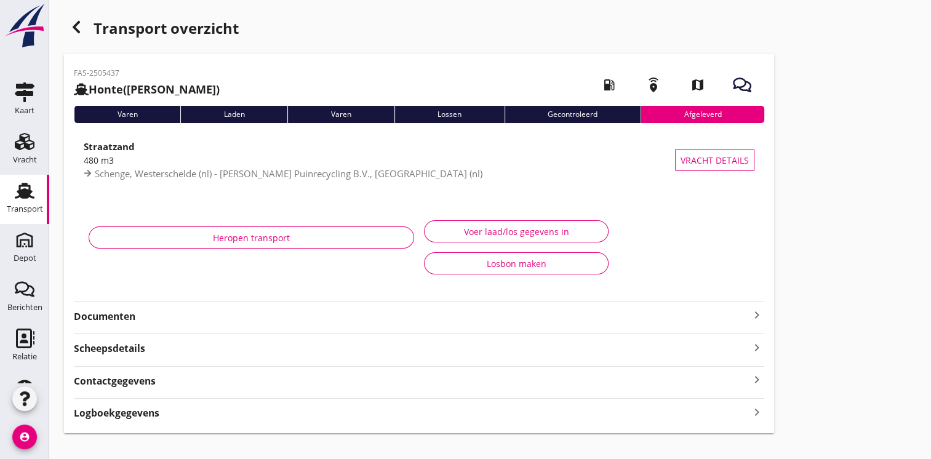
click at [123, 321] on strong "Documenten" at bounding box center [412, 317] width 676 height 14
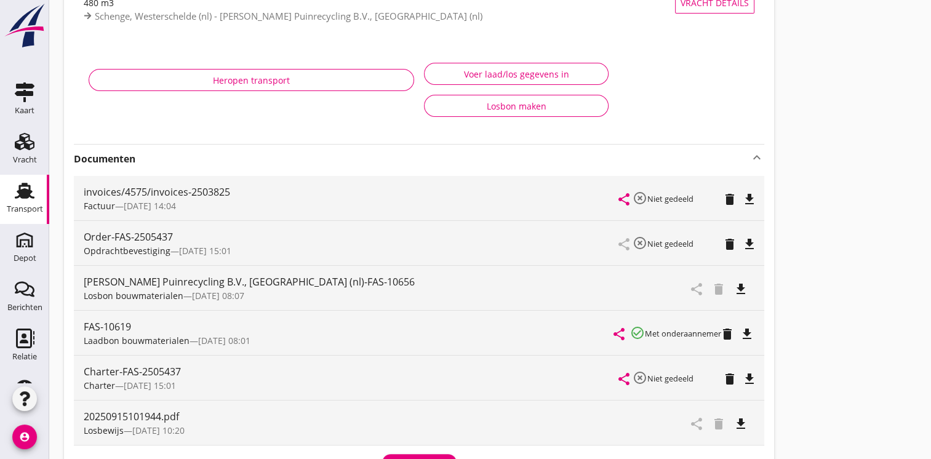
scroll to position [167, 0]
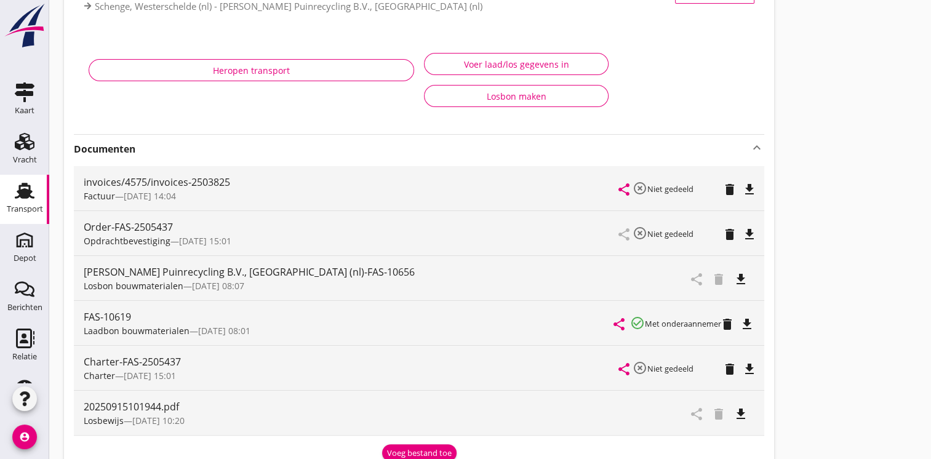
click at [746, 415] on icon "file_download" at bounding box center [741, 414] width 15 height 15
